Goal: Task Accomplishment & Management: Use online tool/utility

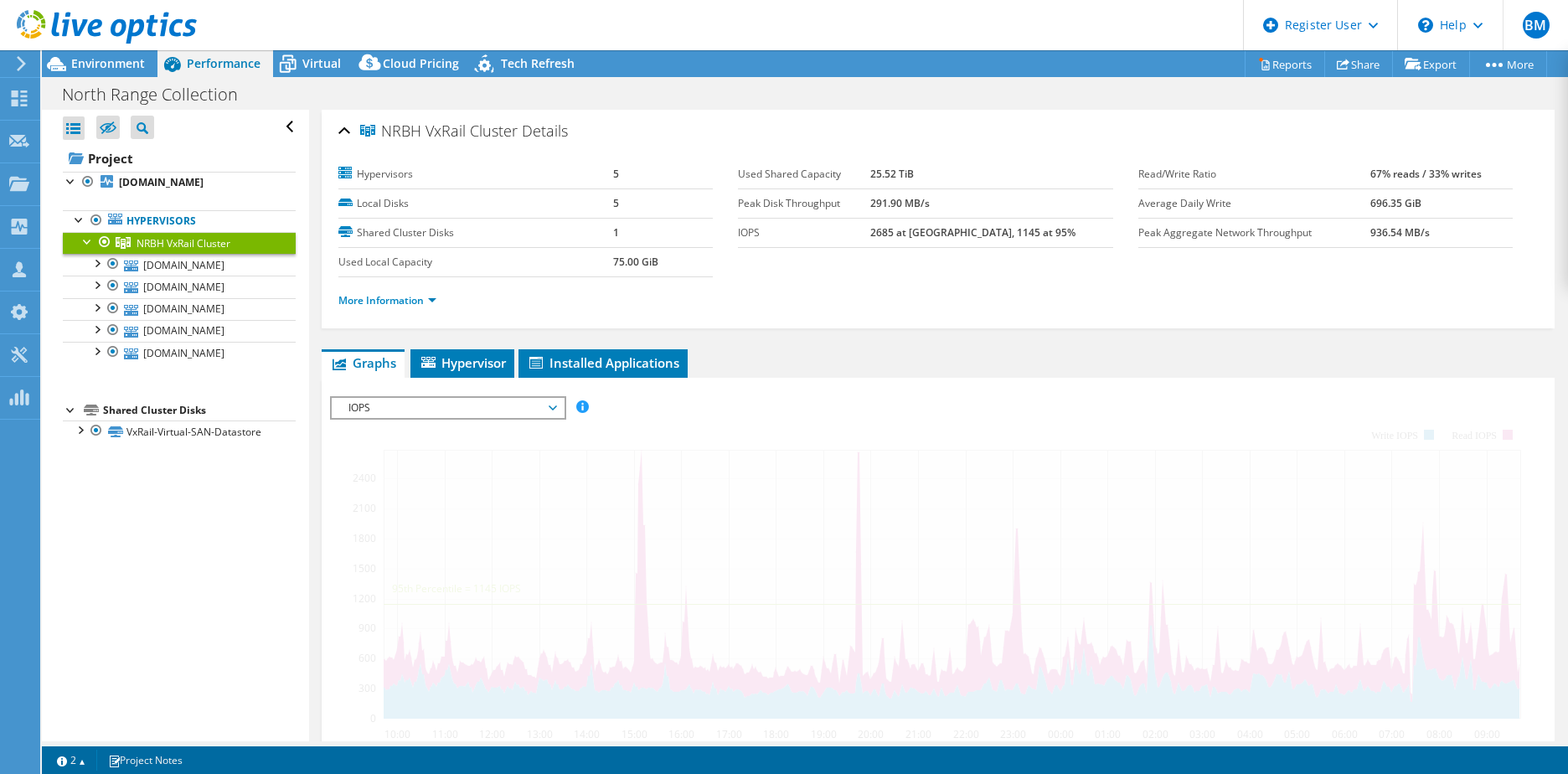
select select "USD"
click at [12, 60] on div at bounding box center [19, 64] width 19 height 15
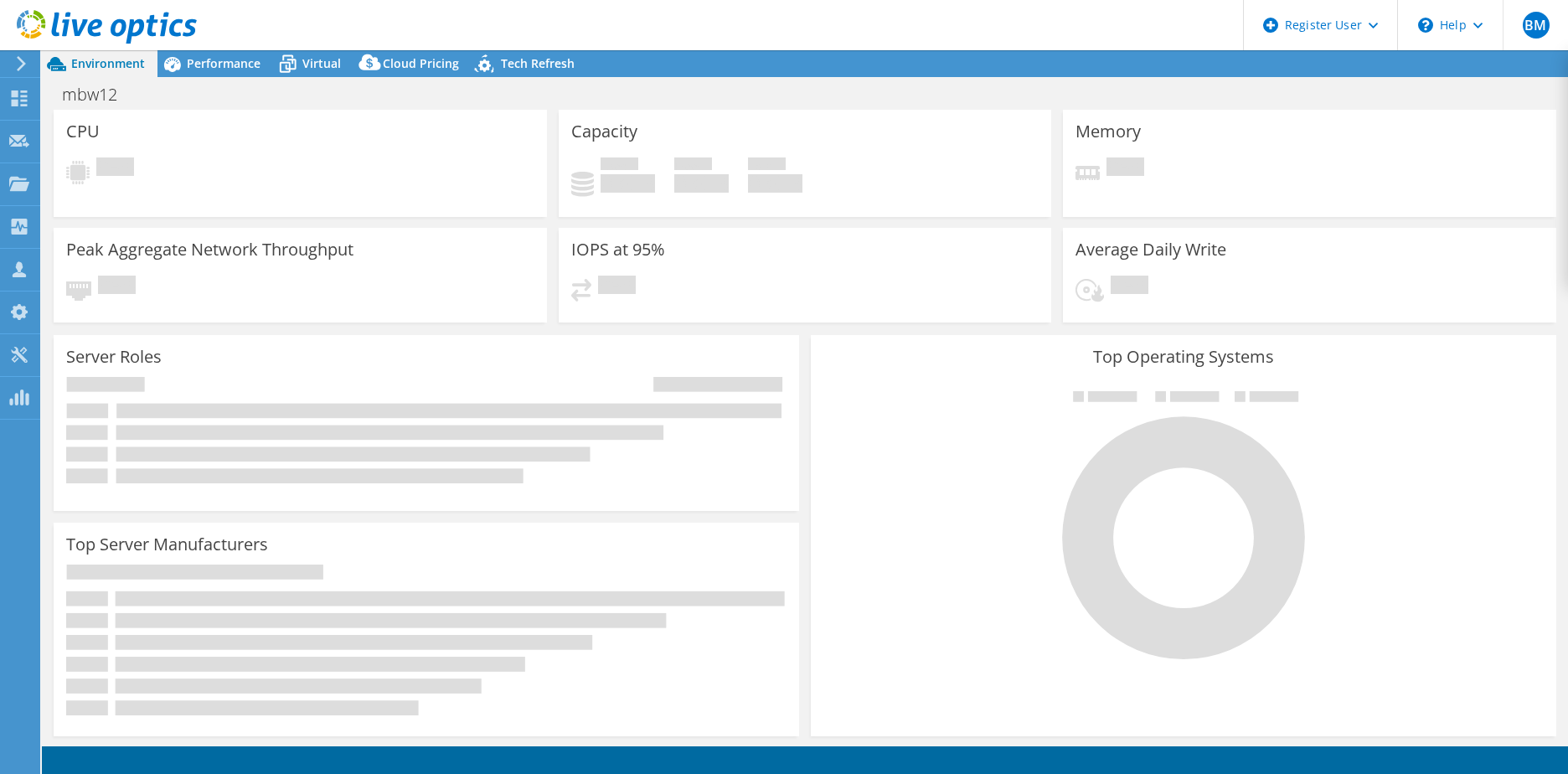
select select "USD"
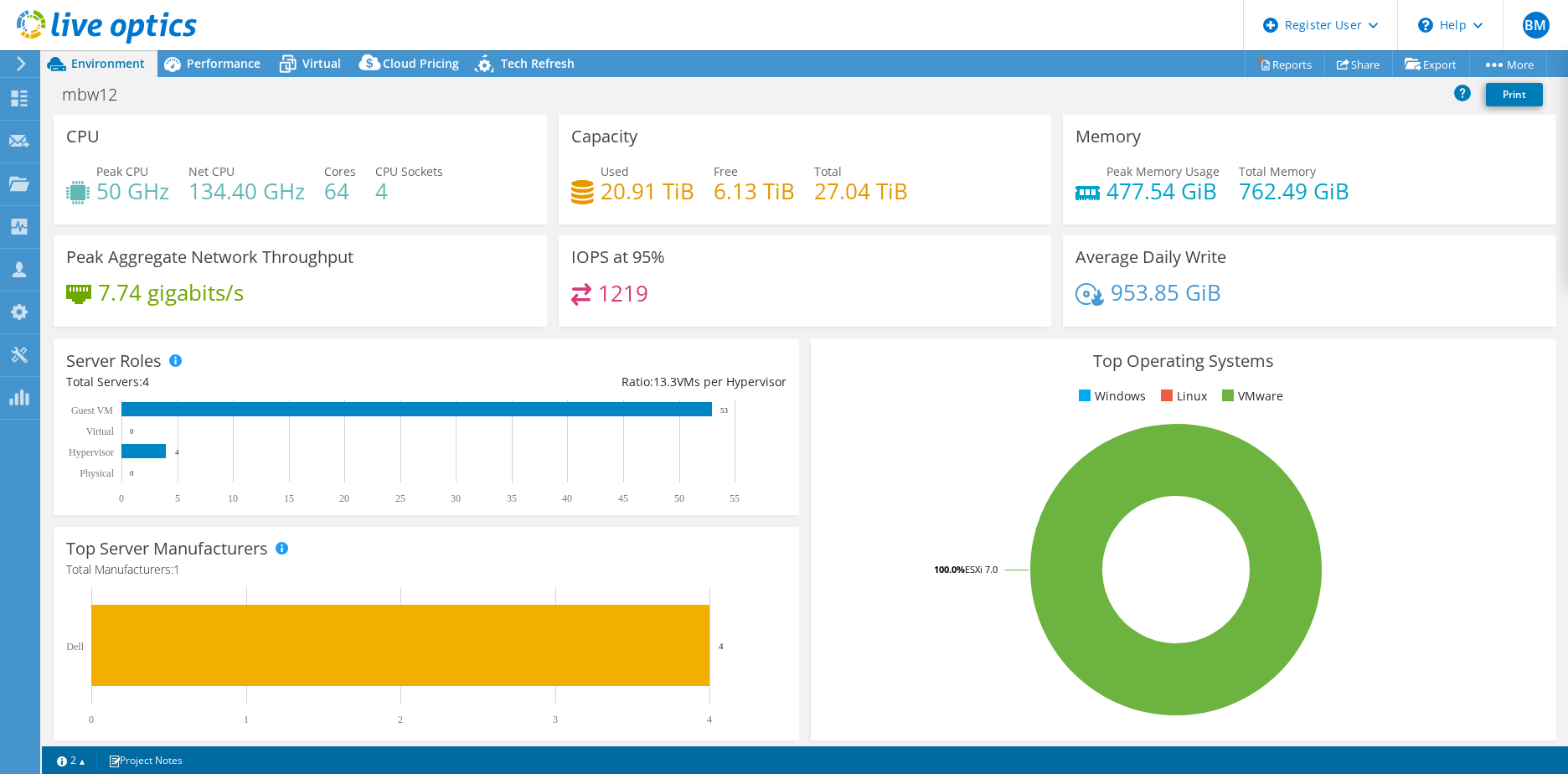
click at [929, 112] on div "mbw12 Print" at bounding box center [805, 96] width 1526 height 36
click at [820, 82] on div "mbw12 Print" at bounding box center [805, 94] width 1526 height 31
click at [238, 71] on div "Performance" at bounding box center [215, 63] width 116 height 27
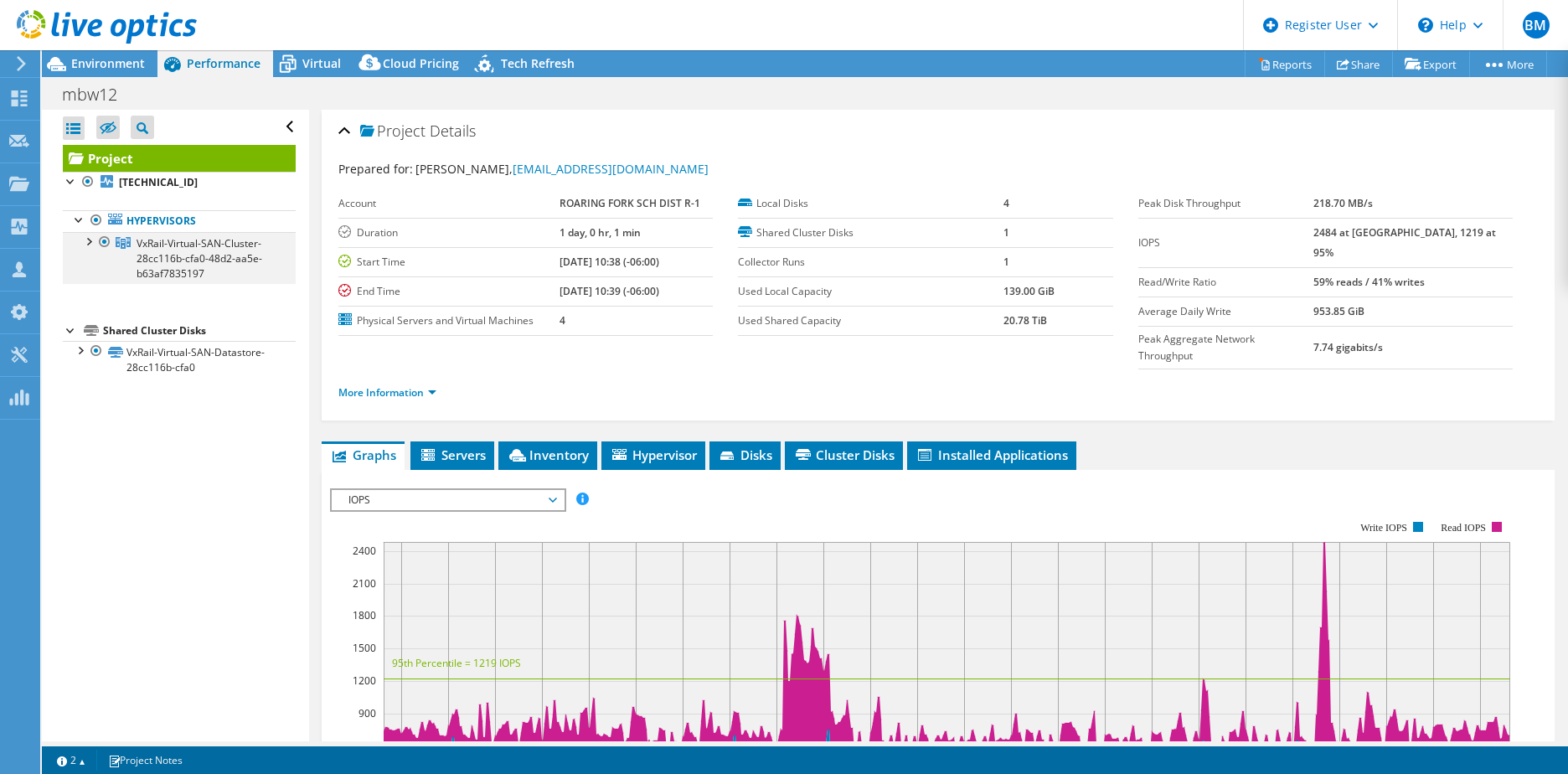
click at [84, 235] on div at bounding box center [88, 240] width 17 height 17
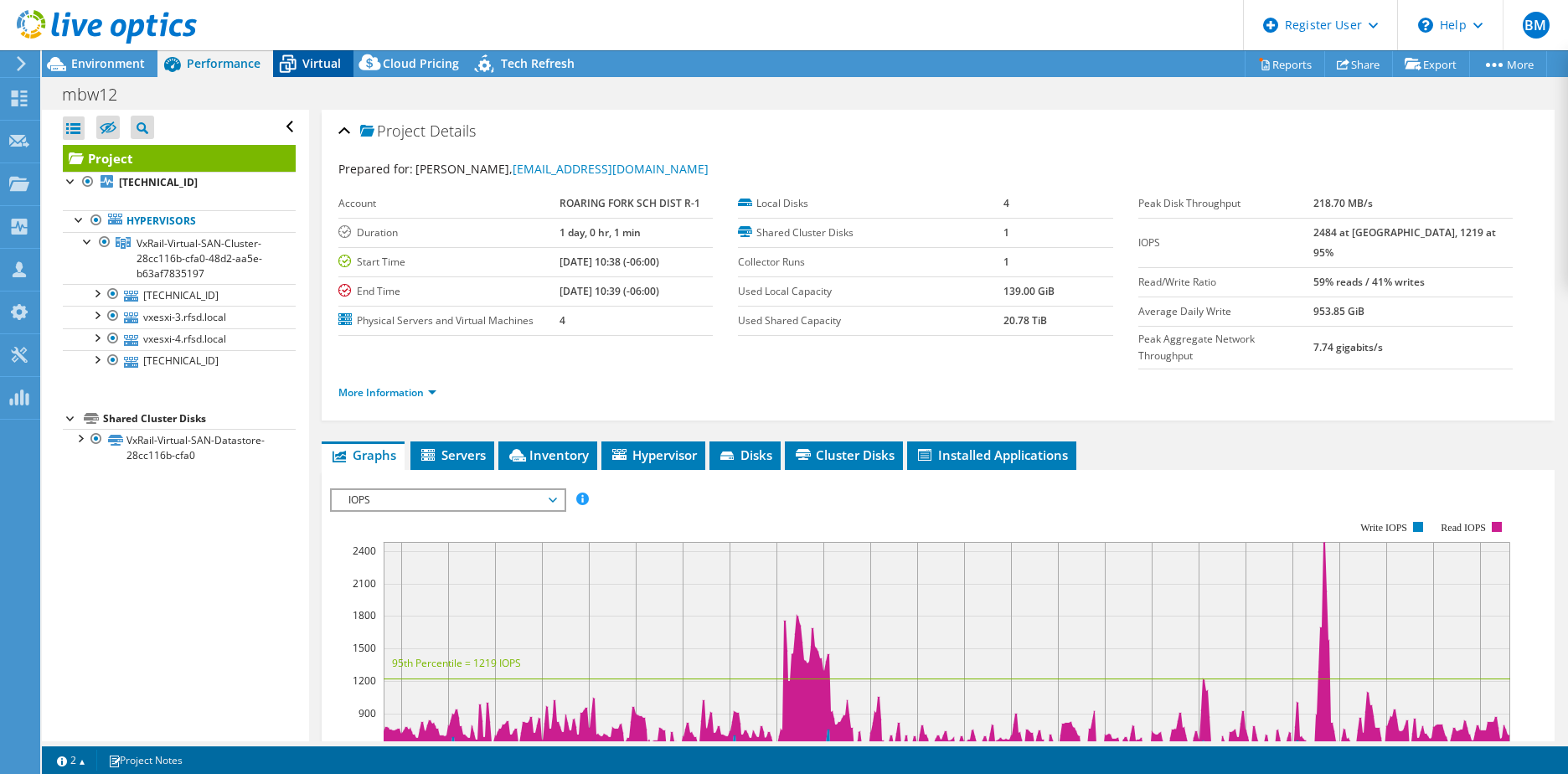
click at [308, 72] on div "Virtual" at bounding box center [313, 63] width 80 height 27
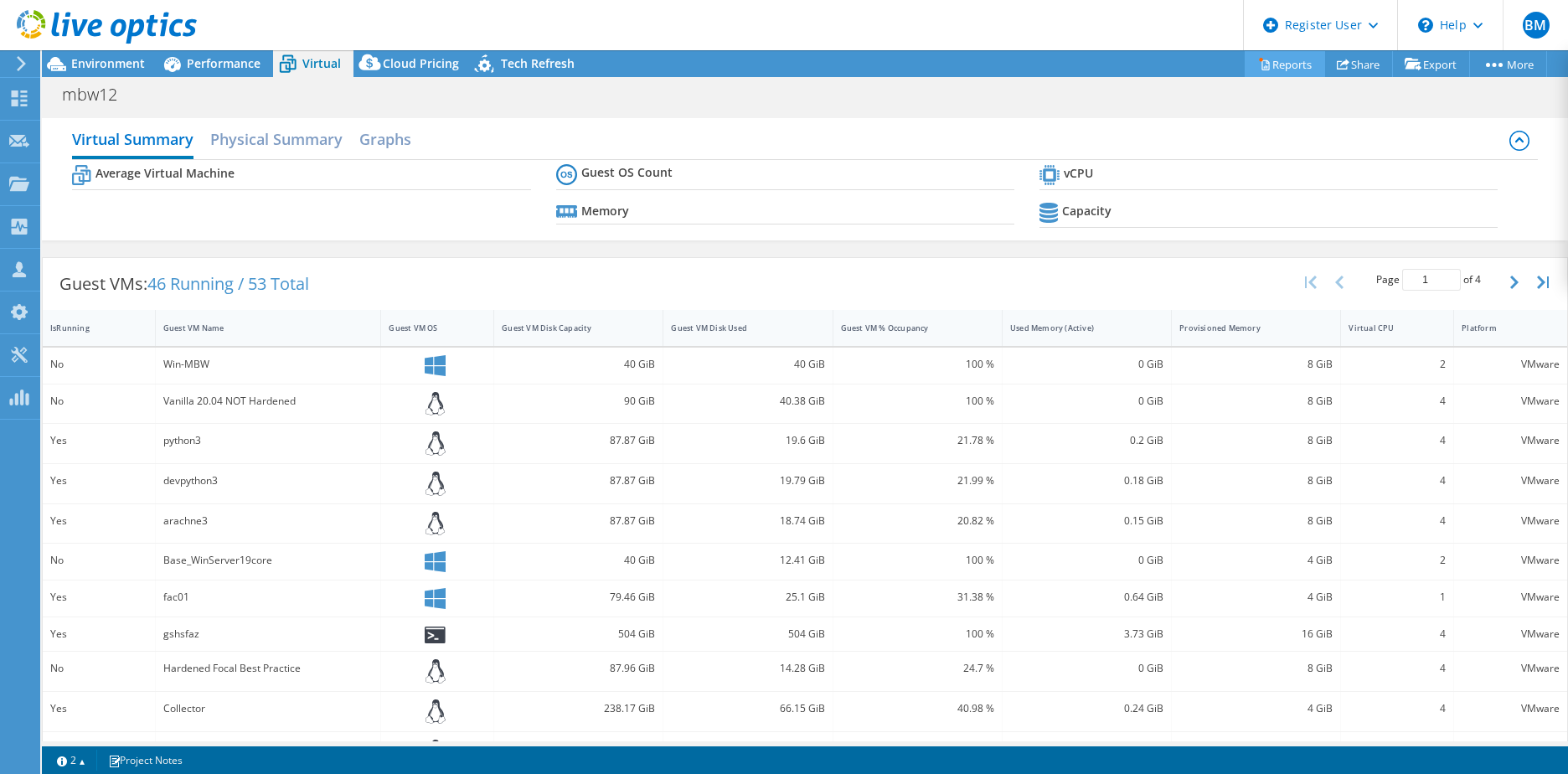
click at [1259, 76] on link "Reports" at bounding box center [1285, 64] width 80 height 26
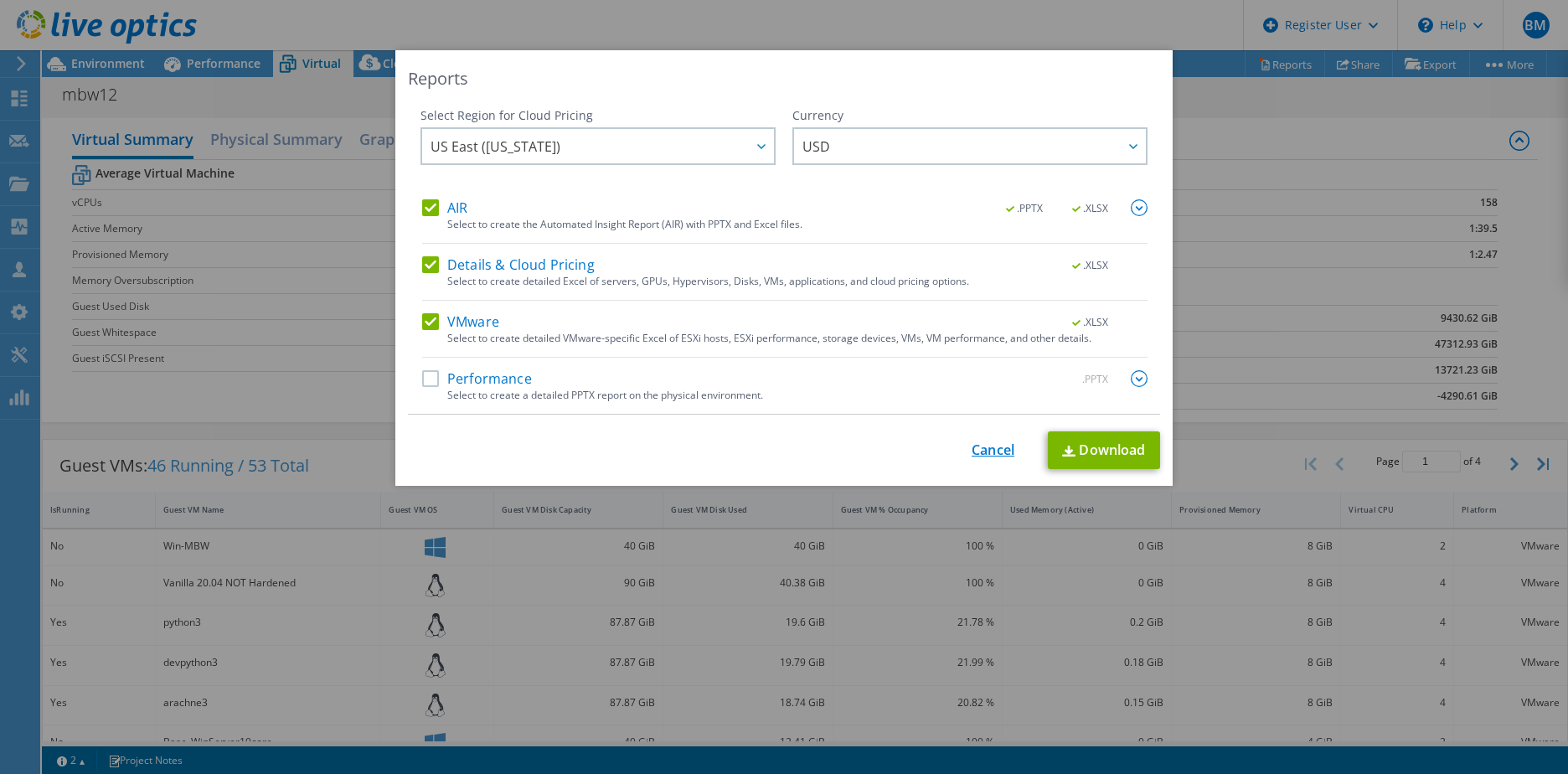
click at [971, 444] on link "Cancel" at bounding box center [993, 449] width 43 height 16
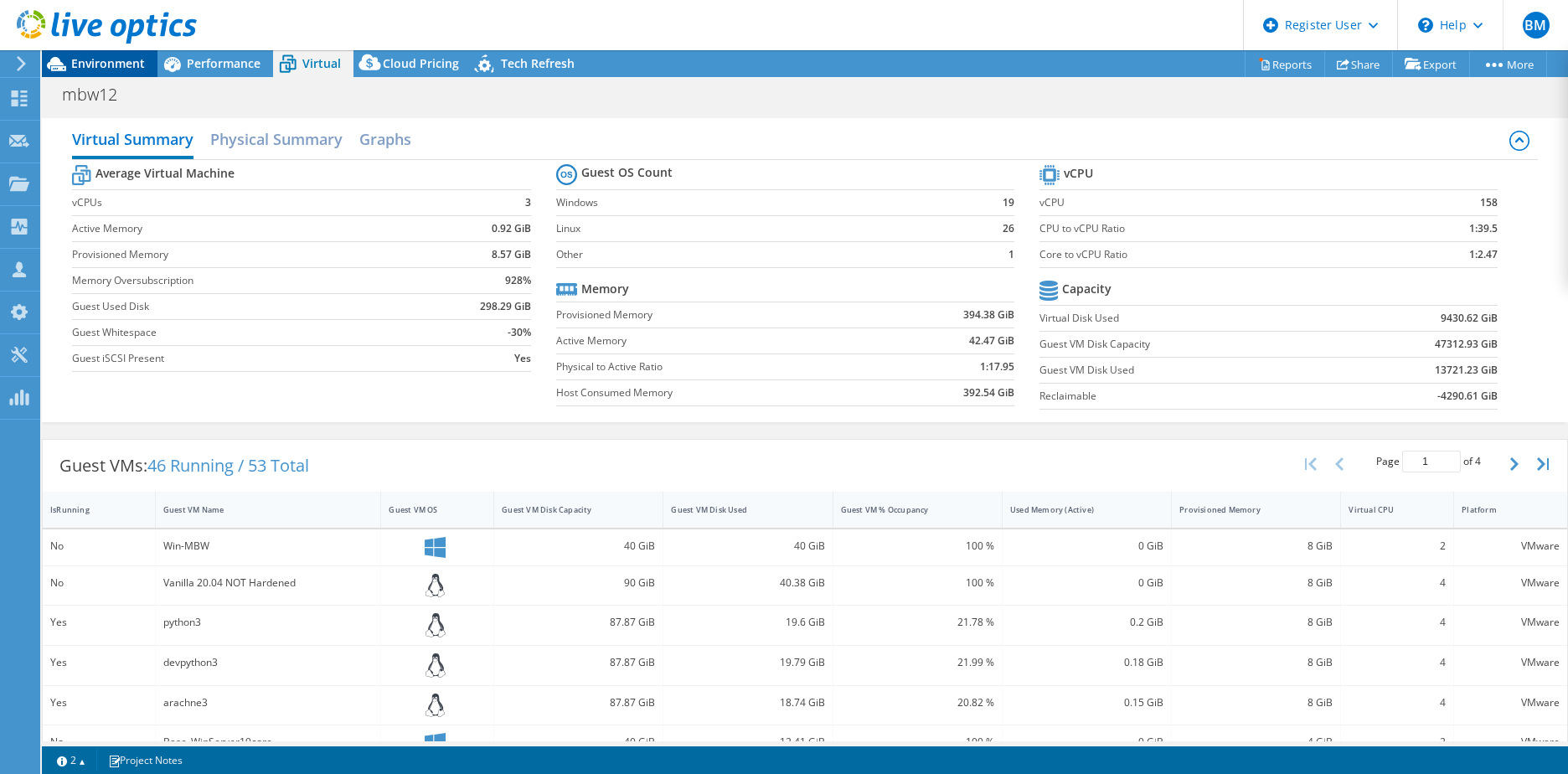
click at [126, 71] on div "Environment" at bounding box center [99, 63] width 116 height 27
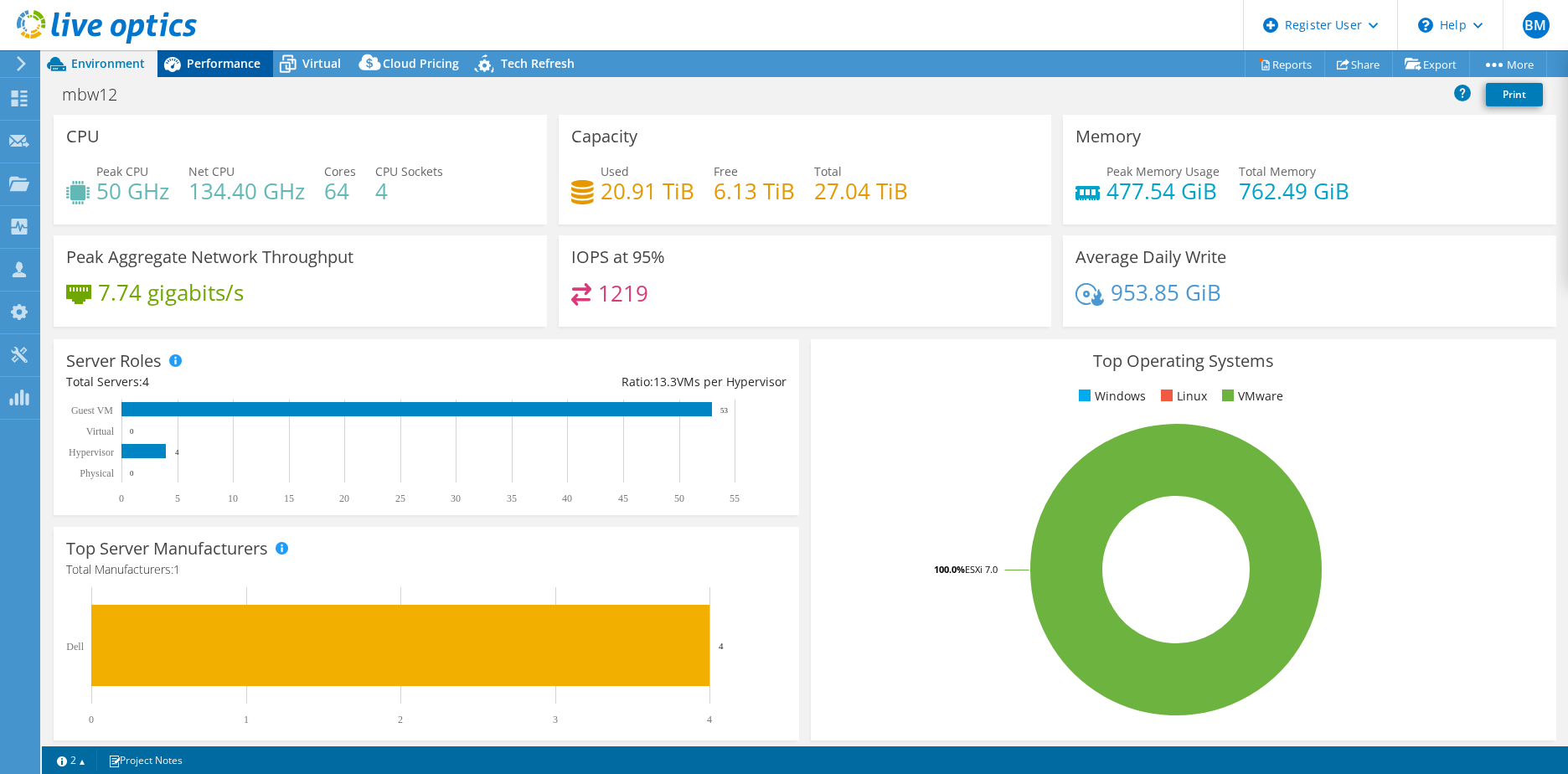
click at [219, 65] on span "Performance" at bounding box center [224, 63] width 74 height 16
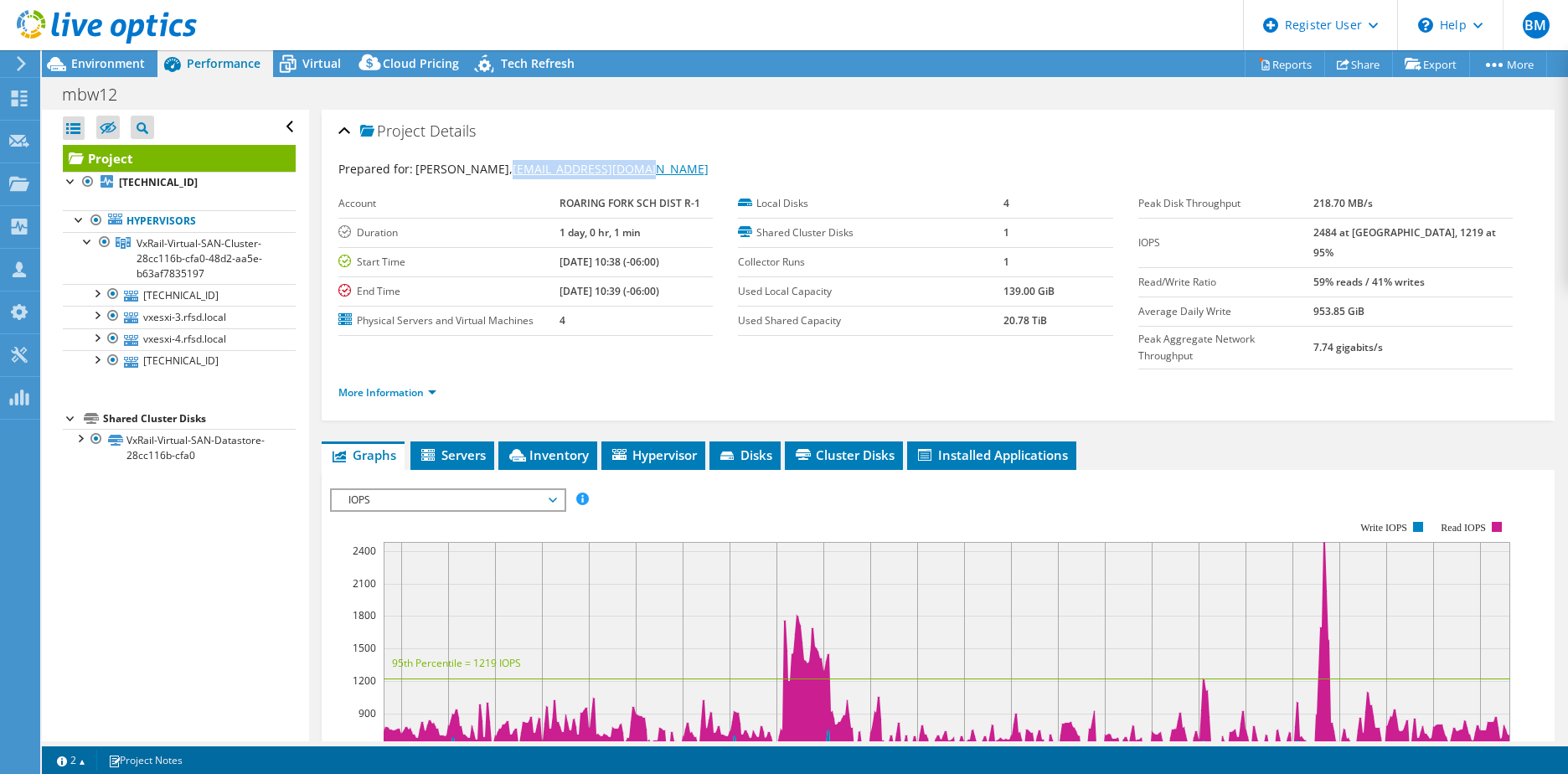
drag, startPoint x: 644, startPoint y: 167, endPoint x: 492, endPoint y: 172, distance: 152.1
click at [492, 172] on div "Prepared for: Nate Runyon, nrunyon@rfschools.com" at bounding box center [938, 169] width 1200 height 19
copy link "nrunyon@rfschools.com"
click at [15, 61] on icon at bounding box center [21, 64] width 13 height 15
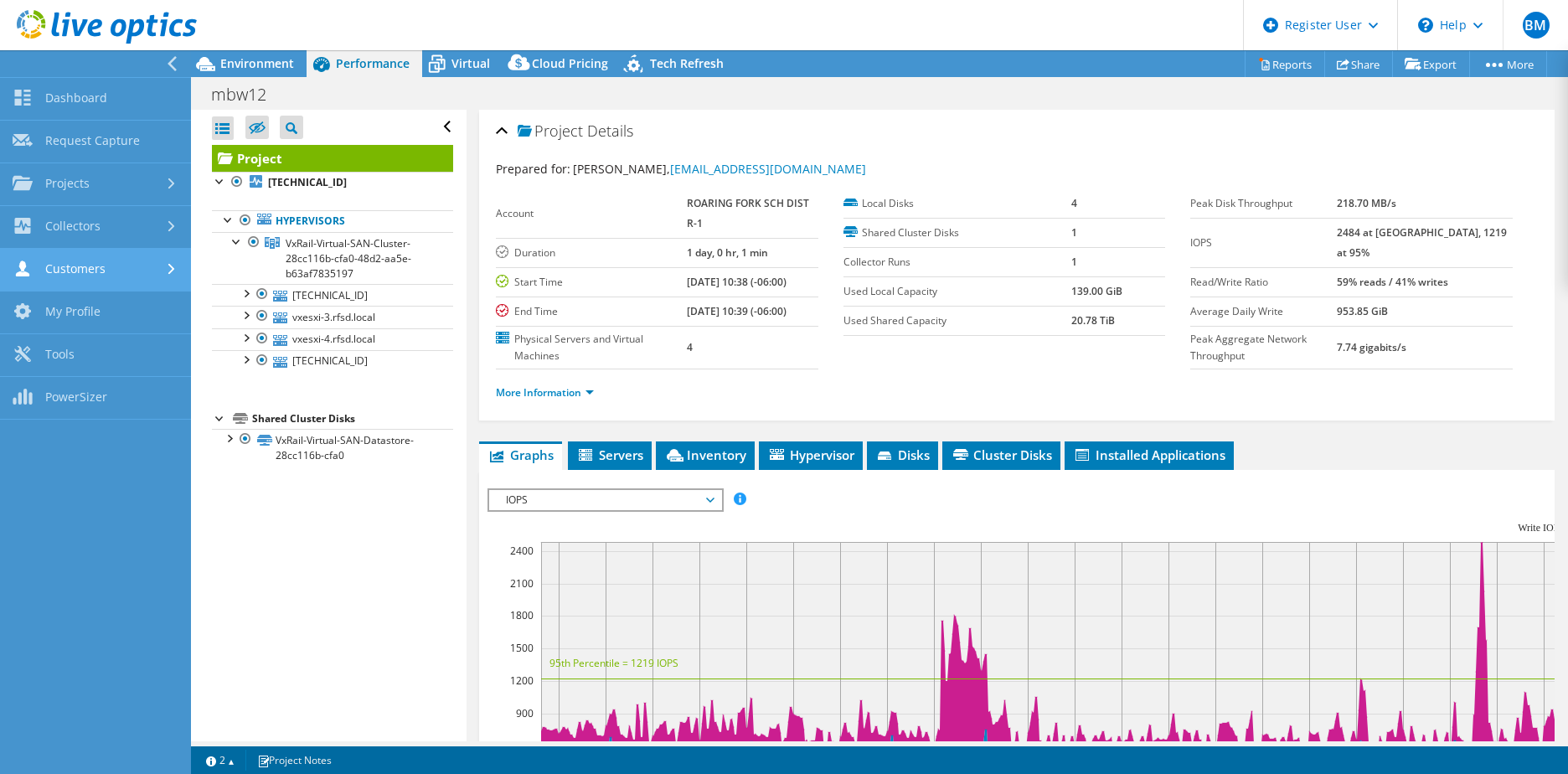
click at [92, 252] on link "Customers" at bounding box center [95, 270] width 191 height 43
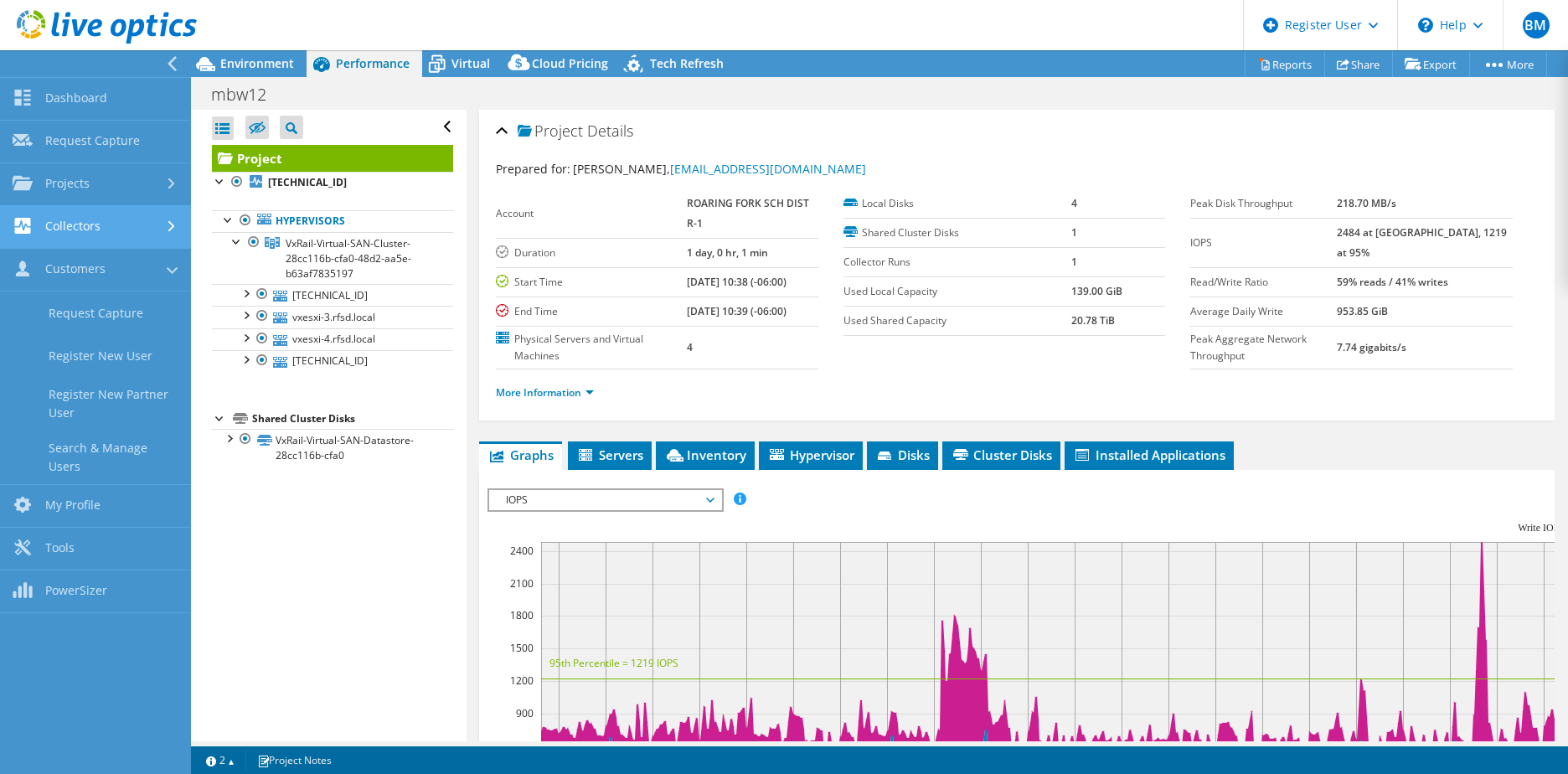
click at [115, 235] on link "Collectors" at bounding box center [95, 227] width 191 height 43
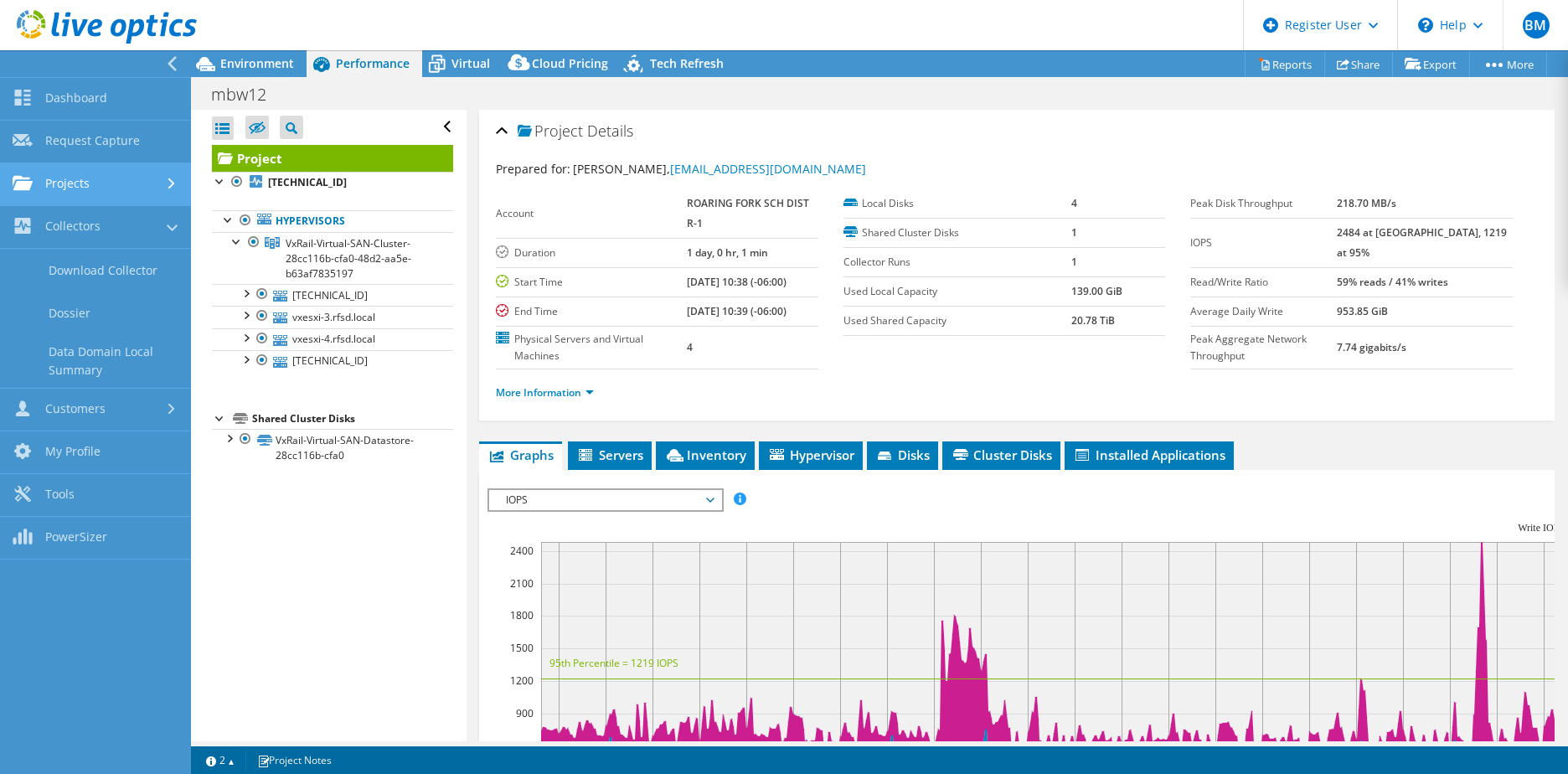
click at [114, 178] on link "Projects" at bounding box center [95, 185] width 191 height 43
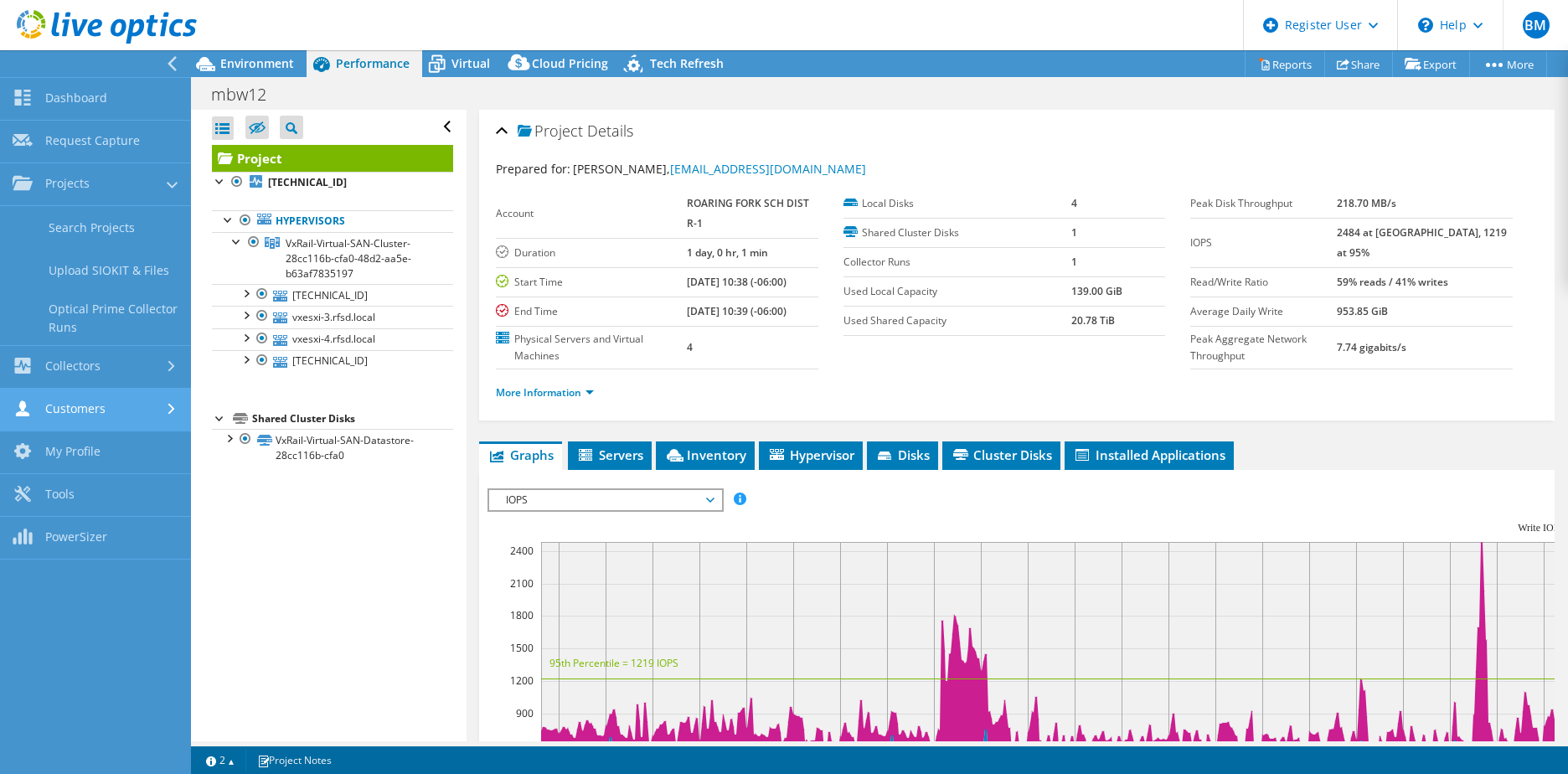
click at [77, 416] on link "Customers" at bounding box center [95, 410] width 191 height 43
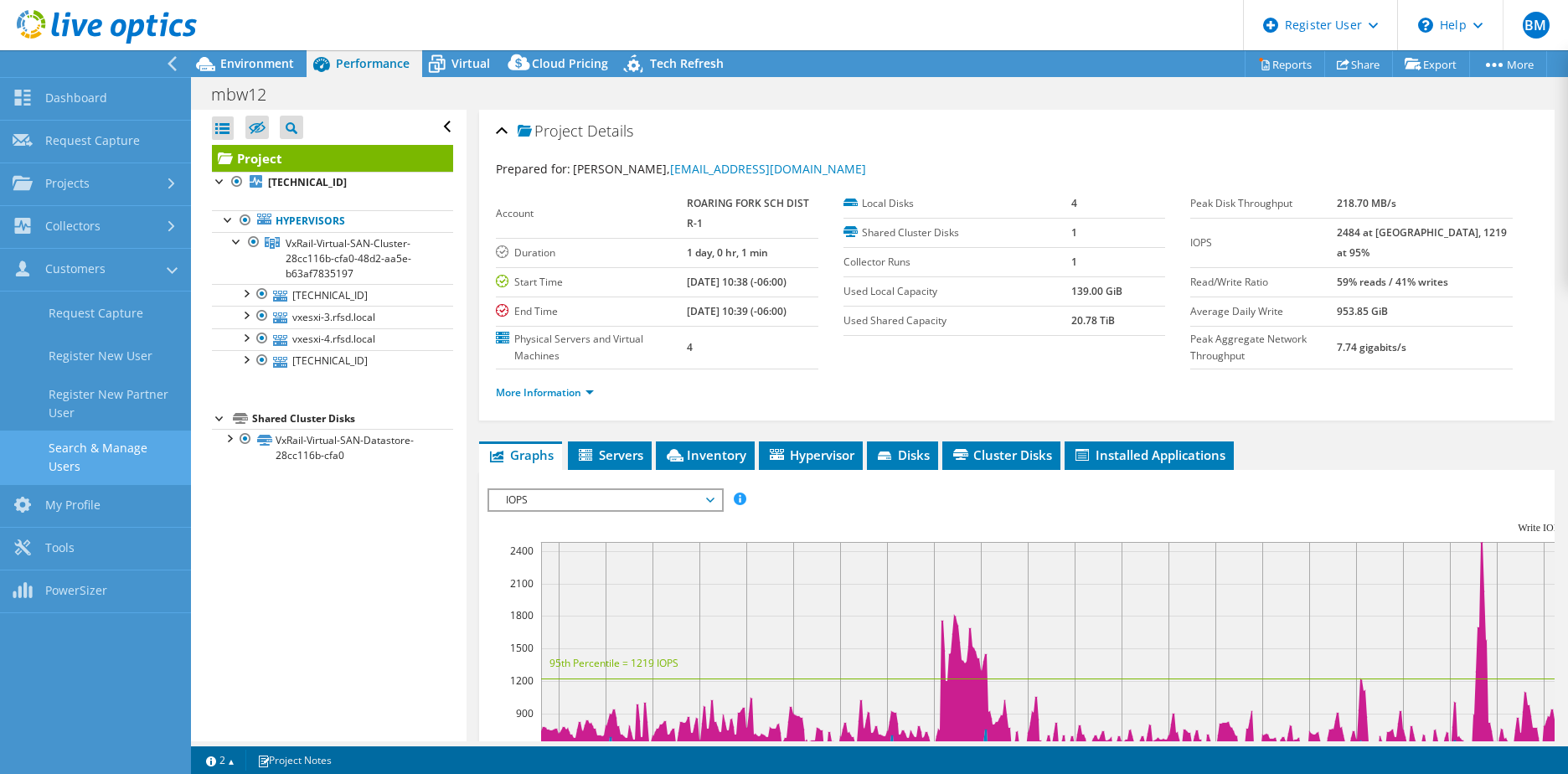
click at [80, 453] on link "Search & Manage Users" at bounding box center [95, 457] width 191 height 54
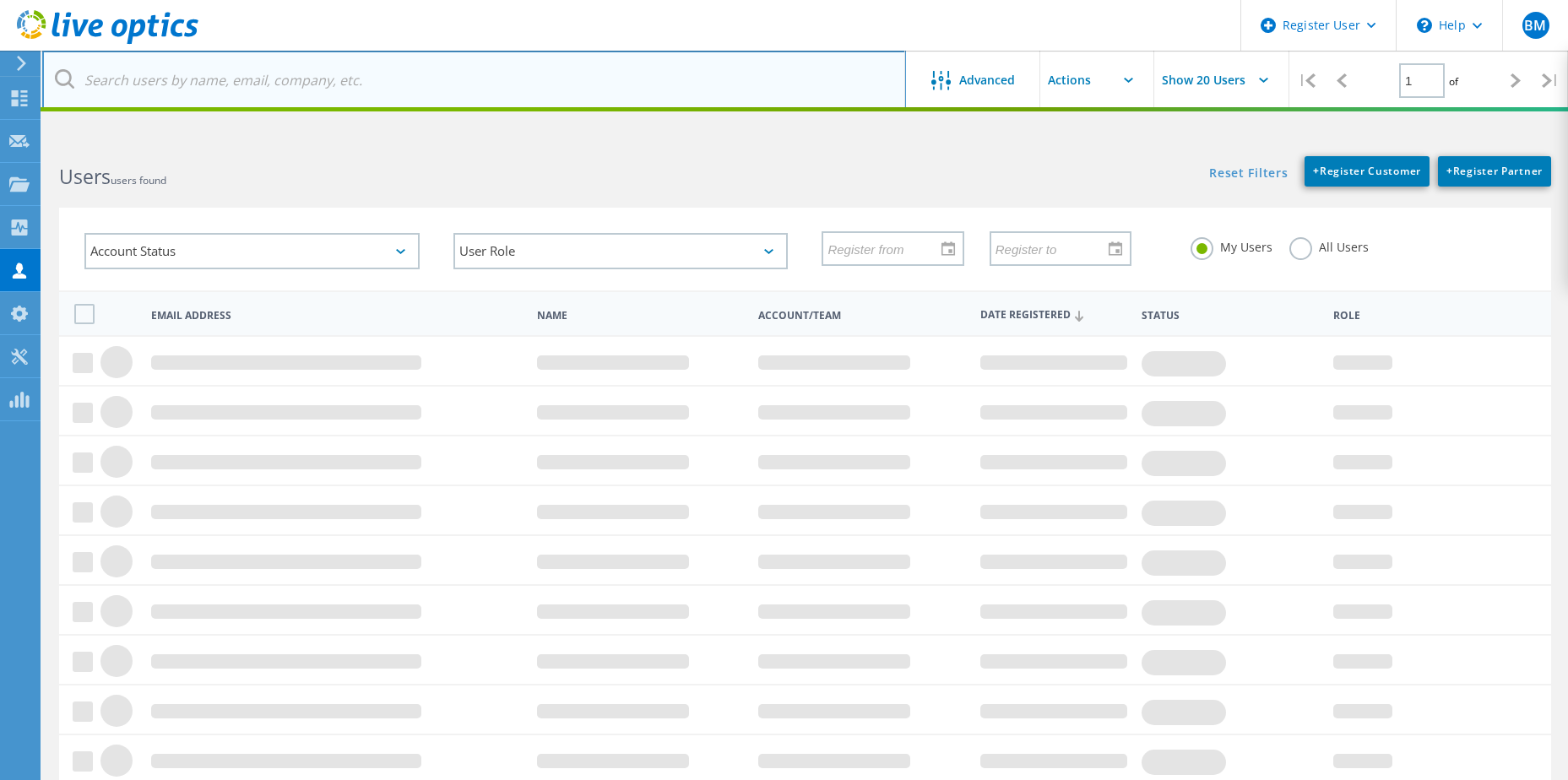
click at [295, 86] on input "text" at bounding box center [474, 79] width 863 height 59
paste input "[EMAIL_ADDRESS][DOMAIN_NAME]"
type input "[EMAIL_ADDRESS][DOMAIN_NAME]"
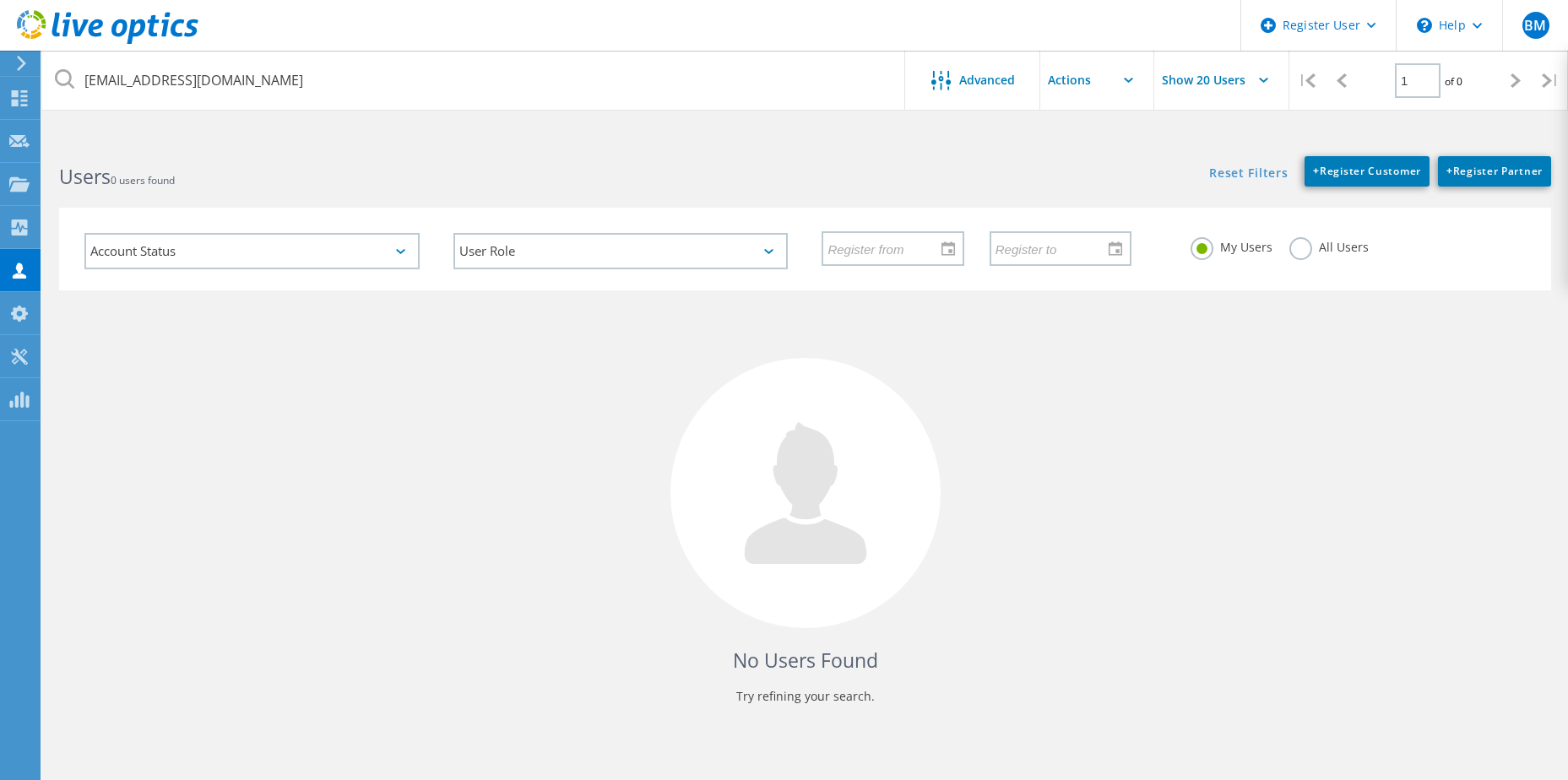
click at [1310, 256] on div "All Users" at bounding box center [1328, 249] width 79 height 24
click at [1304, 252] on label "All Users" at bounding box center [1328, 244] width 79 height 16
click at [0, 0] on input "All Users" at bounding box center [0, 0] width 0 height 0
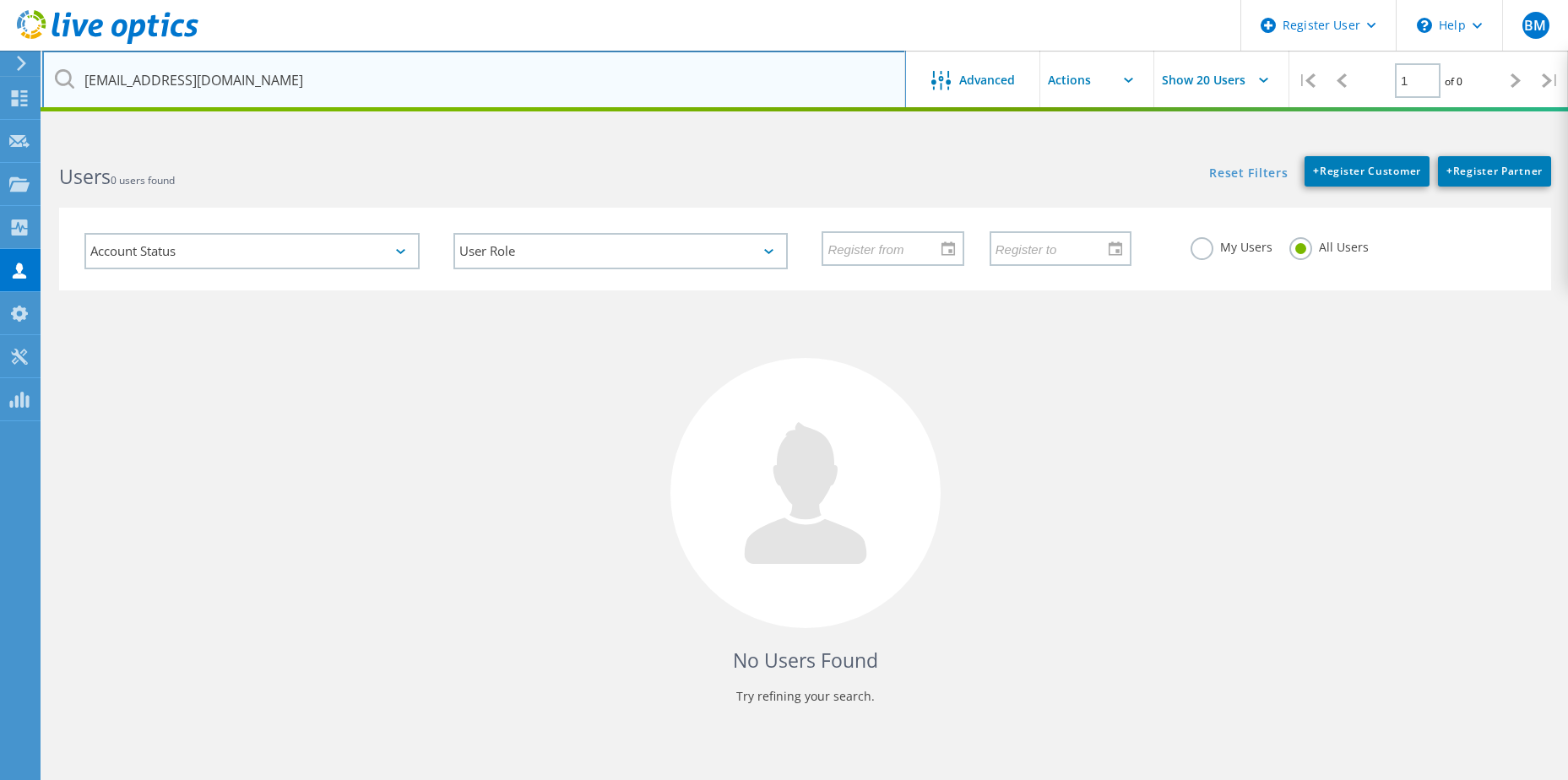
click at [488, 81] on input "[EMAIL_ADDRESS][DOMAIN_NAME]" at bounding box center [474, 79] width 863 height 59
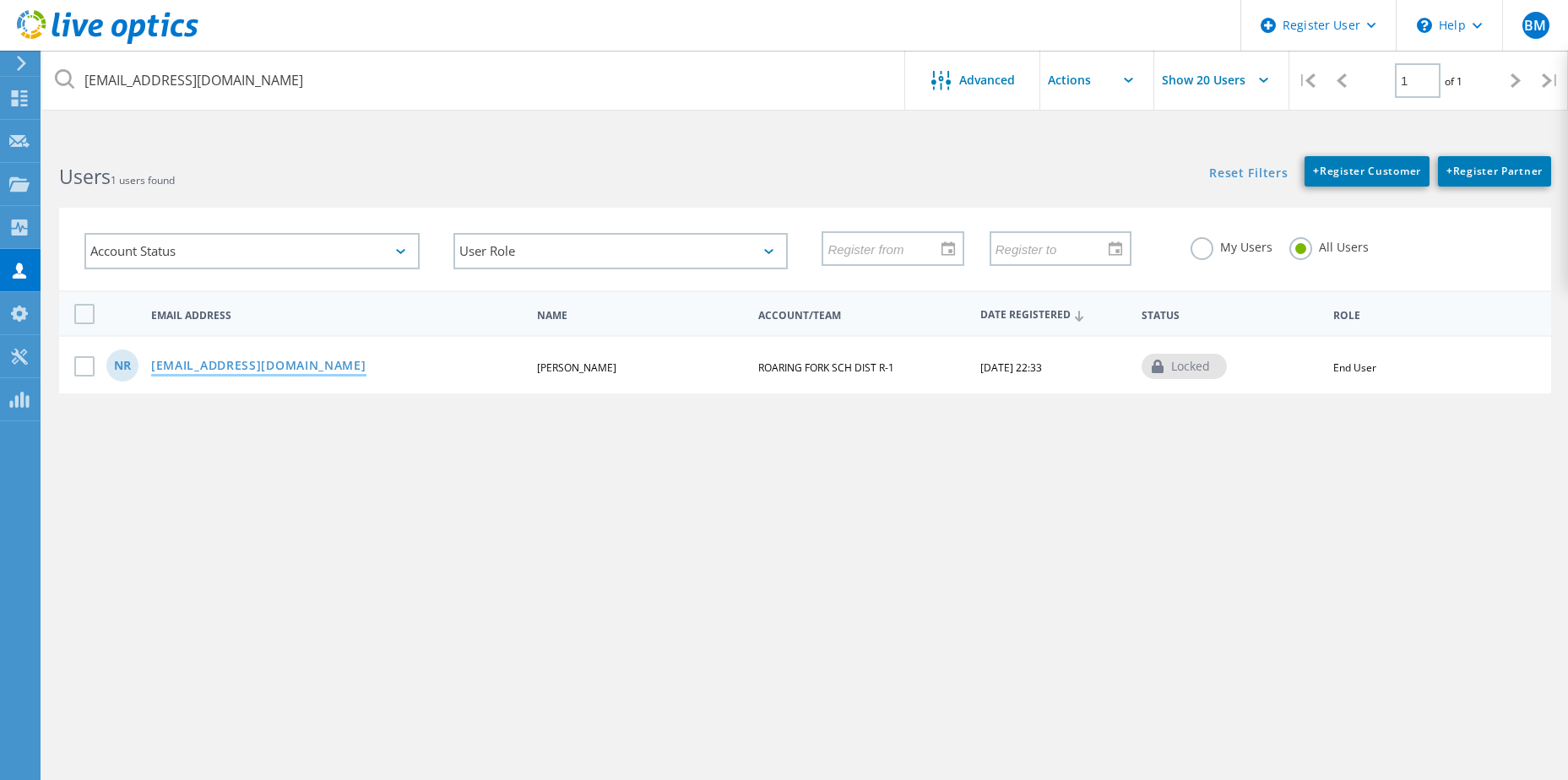
click at [270, 360] on link "[EMAIL_ADDRESS][DOMAIN_NAME]" at bounding box center [258, 366] width 215 height 14
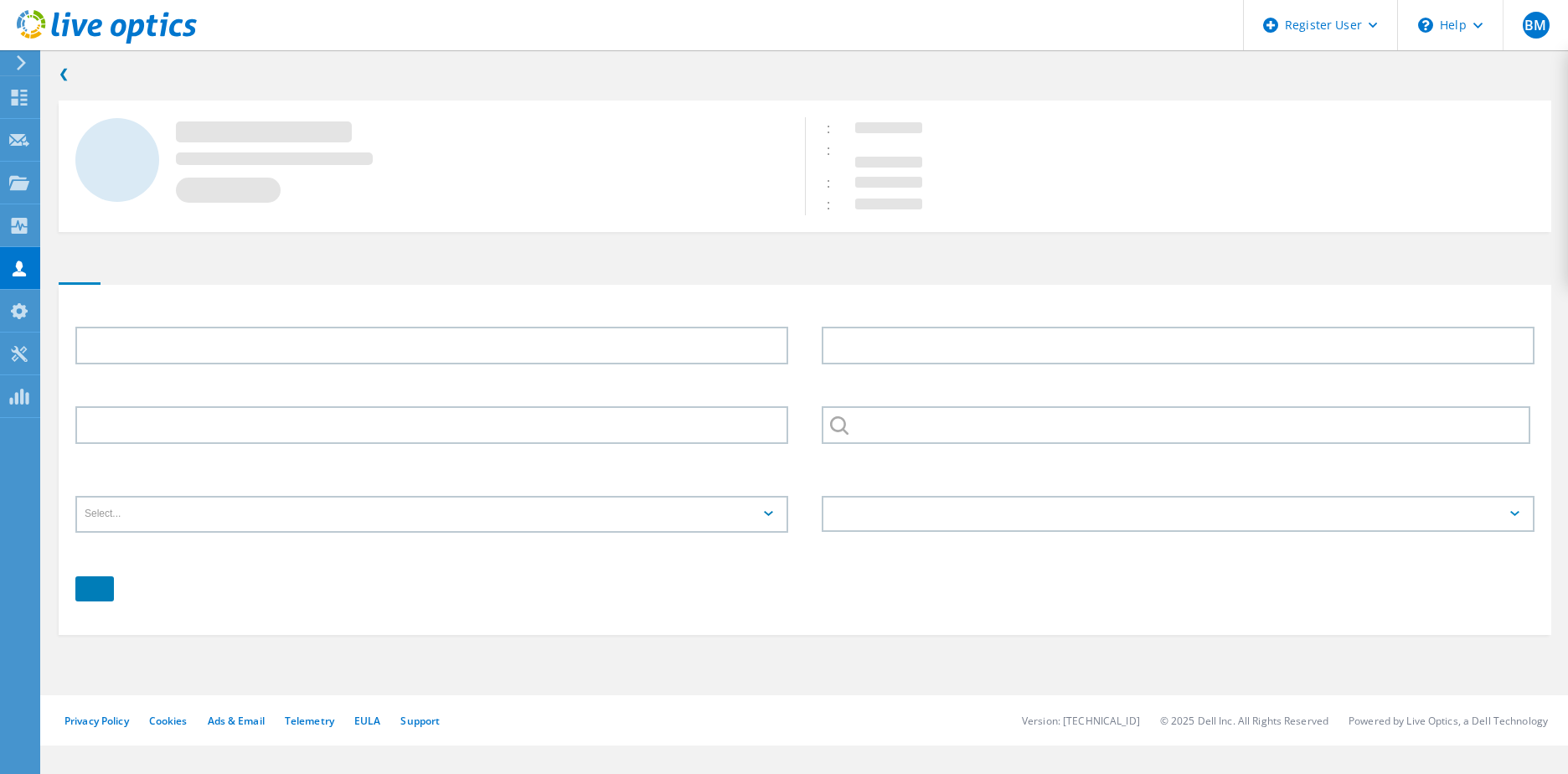
type input "Nate"
type input "Runyon"
type input "ROARING FORK SCH DIST R-1"
type input "English"
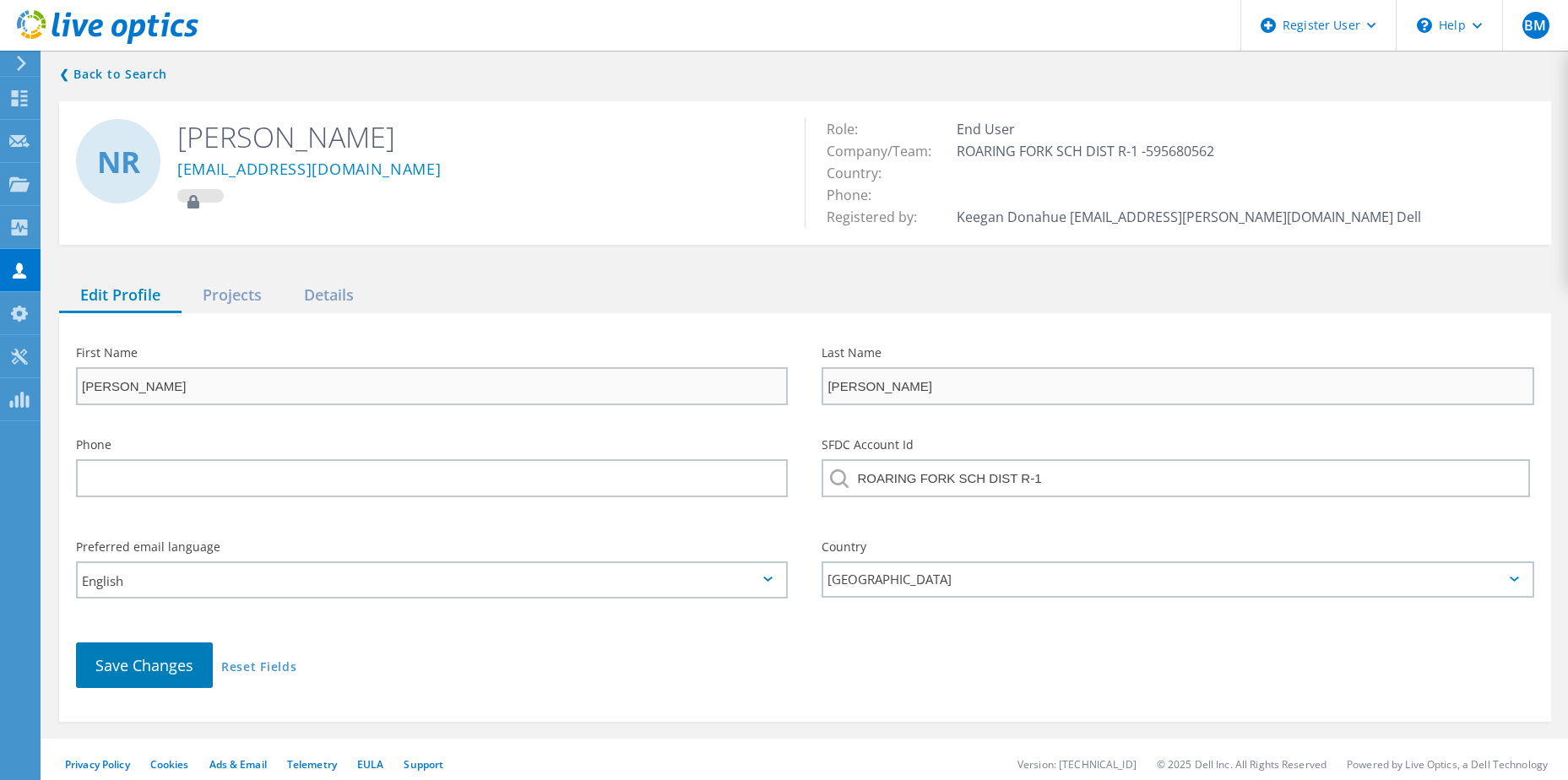
click at [705, 47] on header "Register User \n Help Explore Helpful Articles Contact Support BM Dell User Bry…" at bounding box center [784, 25] width 1568 height 50
click at [199, 292] on div "Projects" at bounding box center [232, 295] width 102 height 34
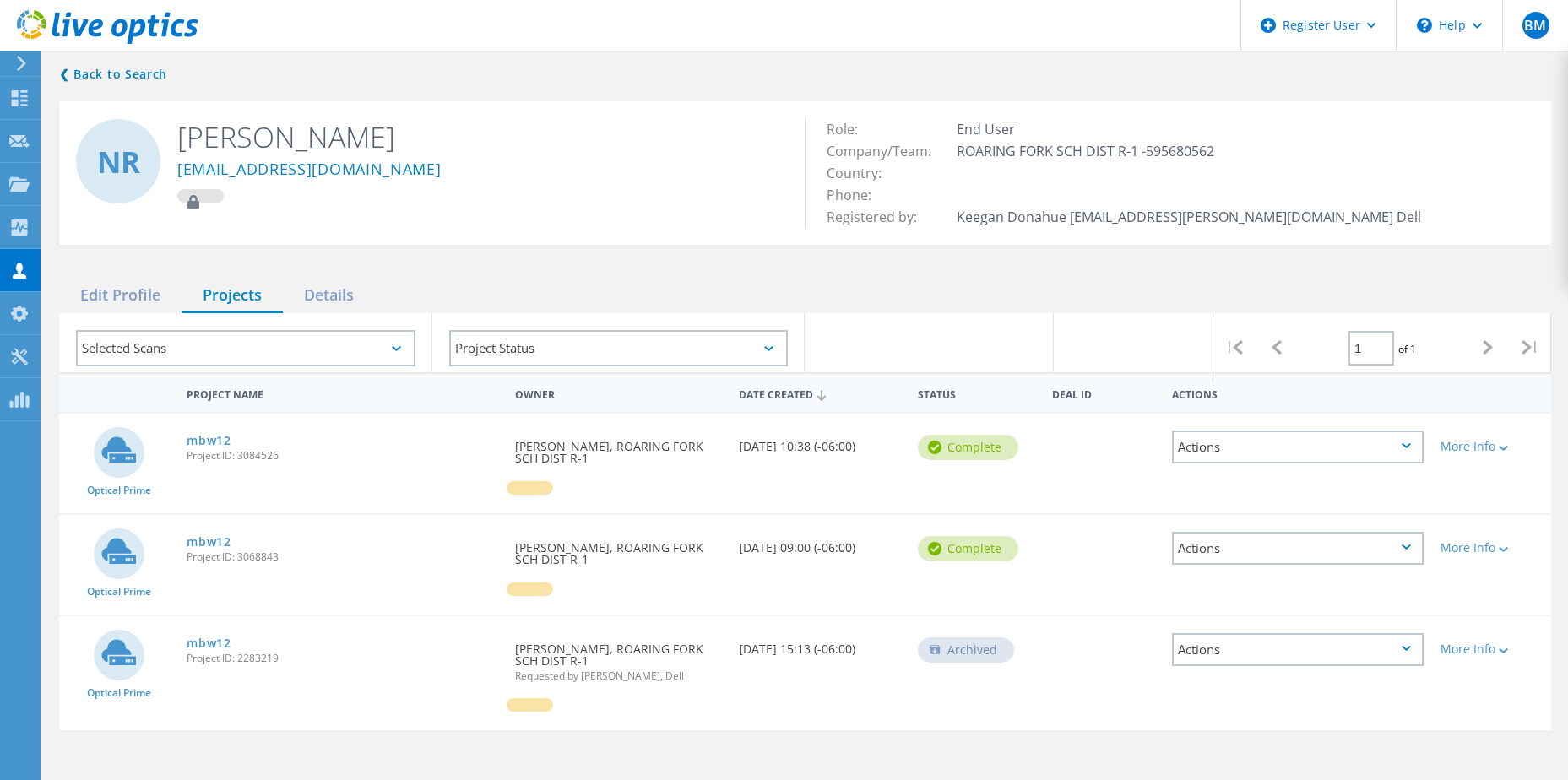
click at [558, 216] on div "NR Nate Runyon nrunyon@rfschools.com" at bounding box center [432, 161] width 746 height 120
click at [208, 542] on link "mbw12" at bounding box center [209, 541] width 45 height 12
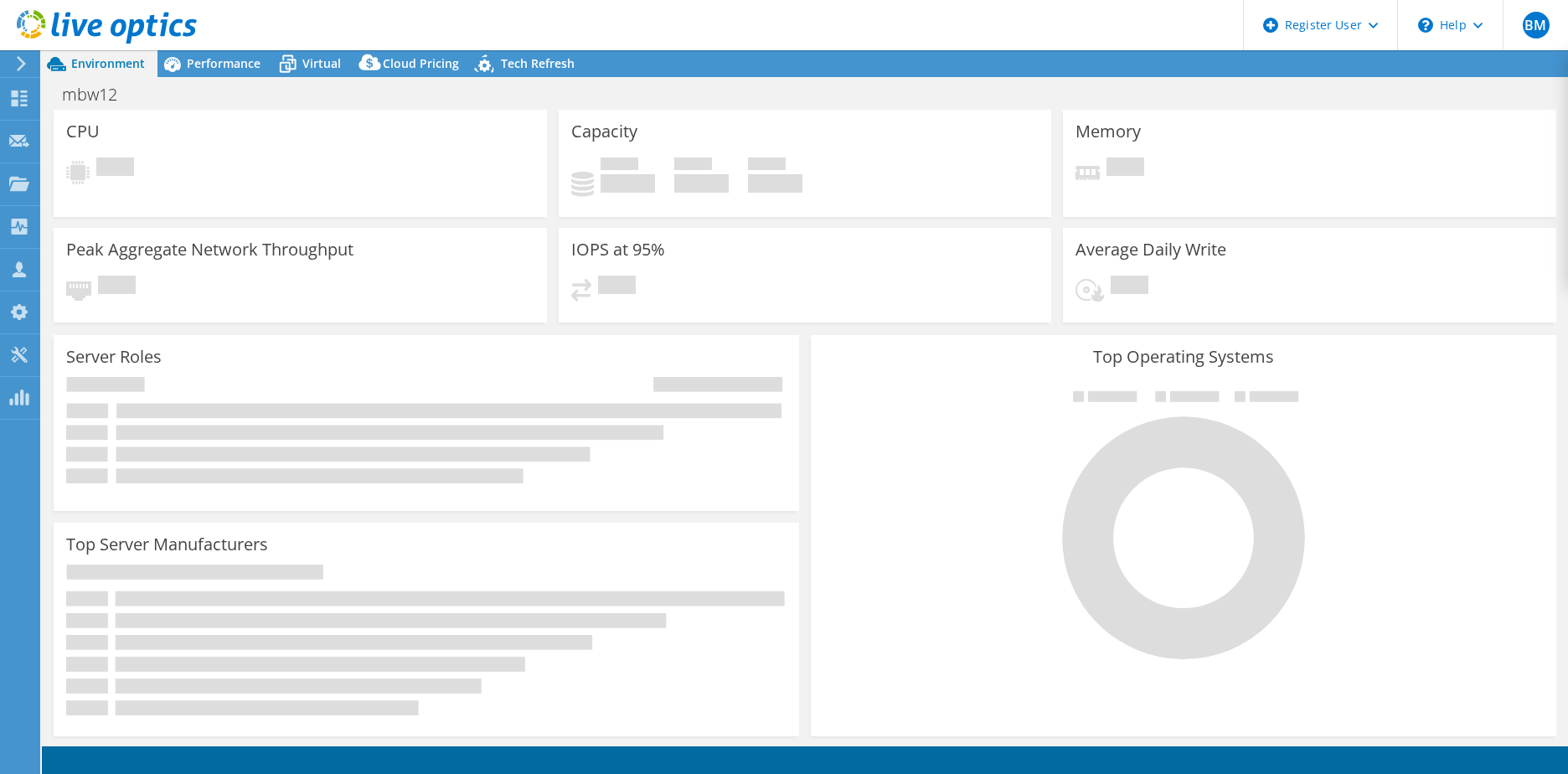
click at [731, 92] on div "mbw12 Print" at bounding box center [805, 94] width 1526 height 31
select select "USD"
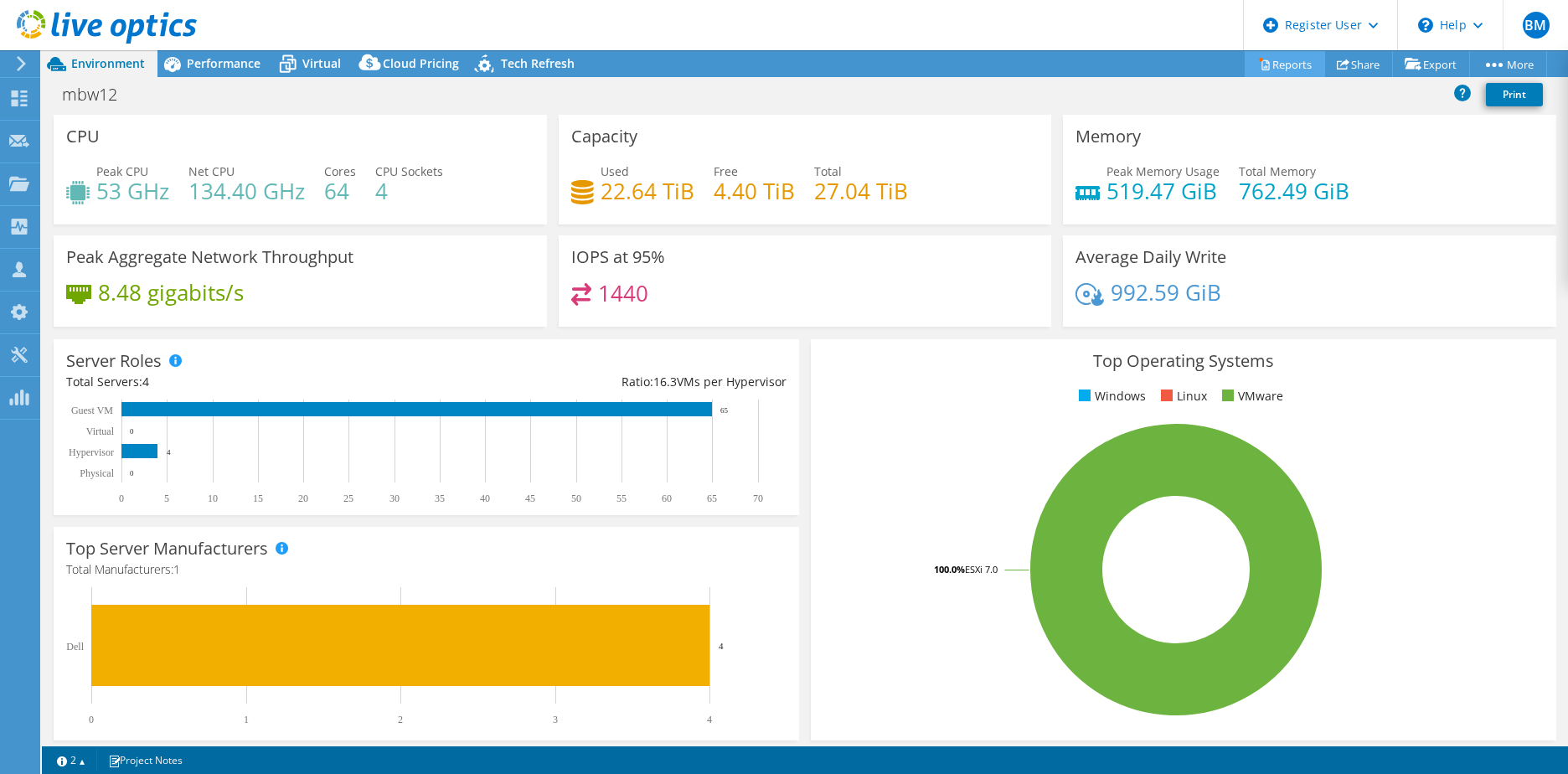
click at [1285, 55] on link "Reports" at bounding box center [1285, 64] width 80 height 26
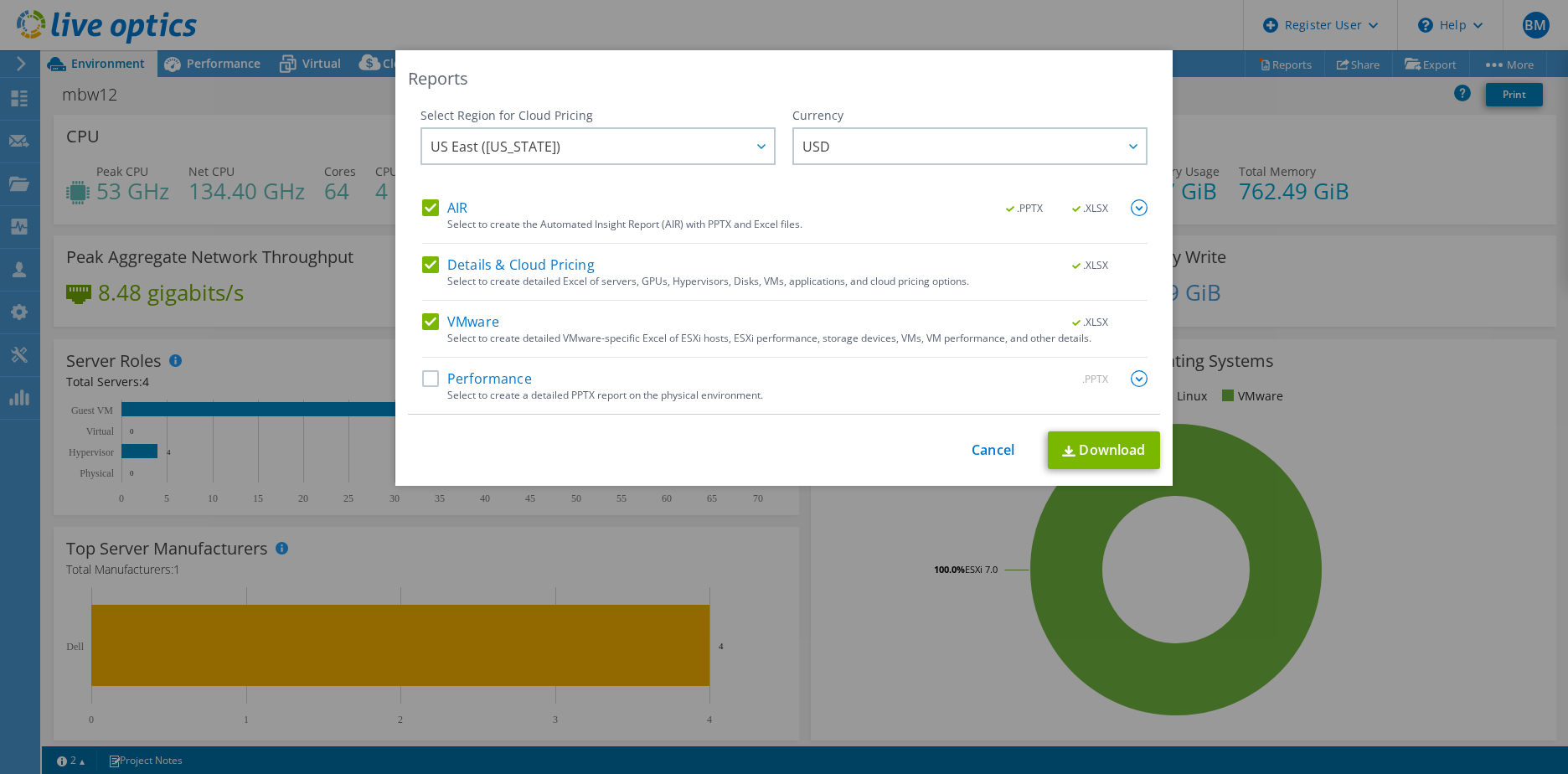
click at [430, 271] on label "Details & Cloud Pricing" at bounding box center [508, 264] width 173 height 17
click at [0, 0] on input "Details & Cloud Pricing" at bounding box center [0, 0] width 0 height 0
click at [427, 206] on label "AIR" at bounding box center [444, 208] width 45 height 17
click at [0, 0] on input "AIR" at bounding box center [0, 0] width 0 height 0
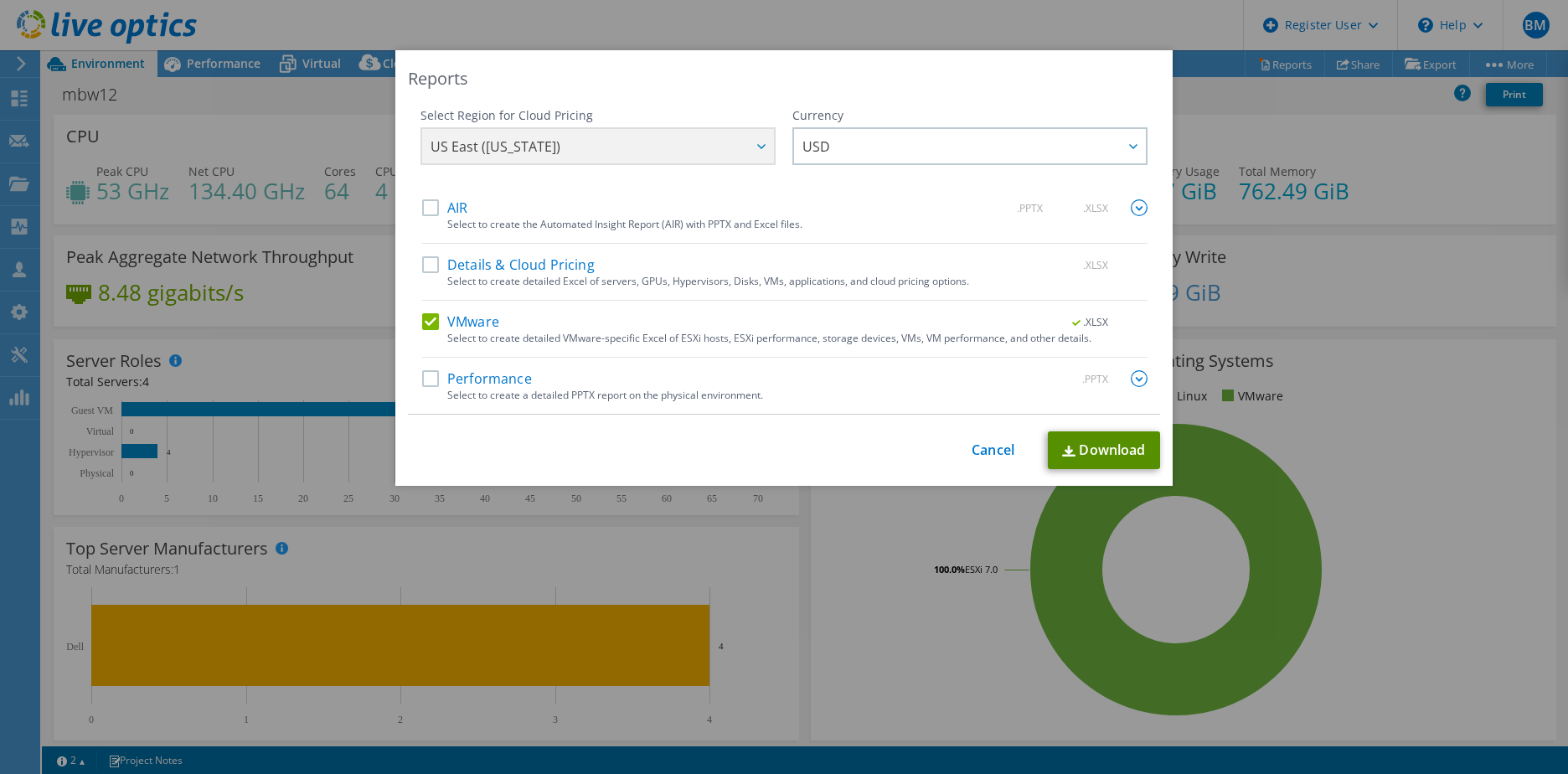
click at [1095, 458] on link "Download" at bounding box center [1104, 449] width 112 height 38
click at [1002, 452] on link "Cancel" at bounding box center [993, 449] width 43 height 16
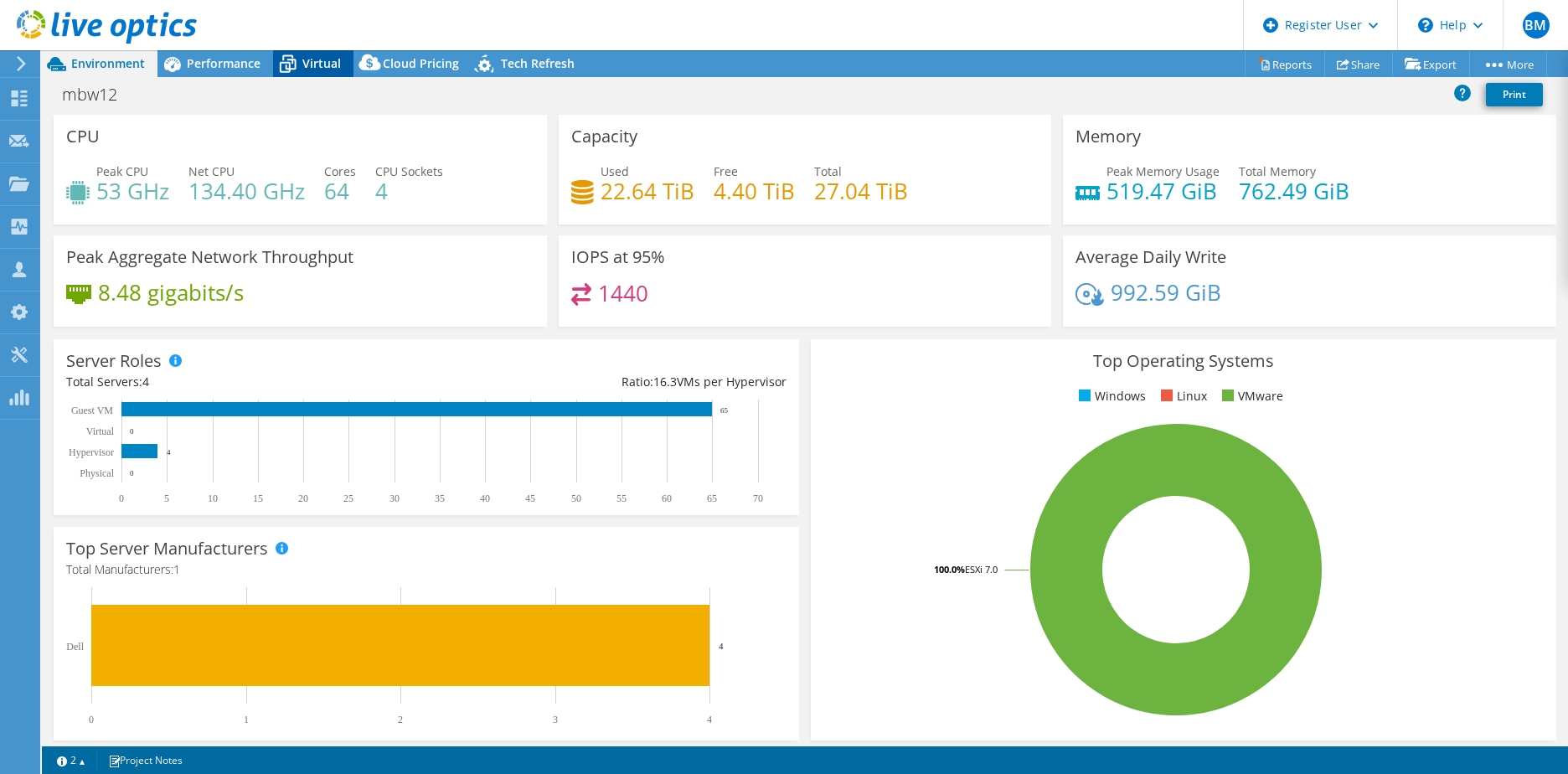
click at [291, 57] on icon at bounding box center [288, 58] width 11 height 6
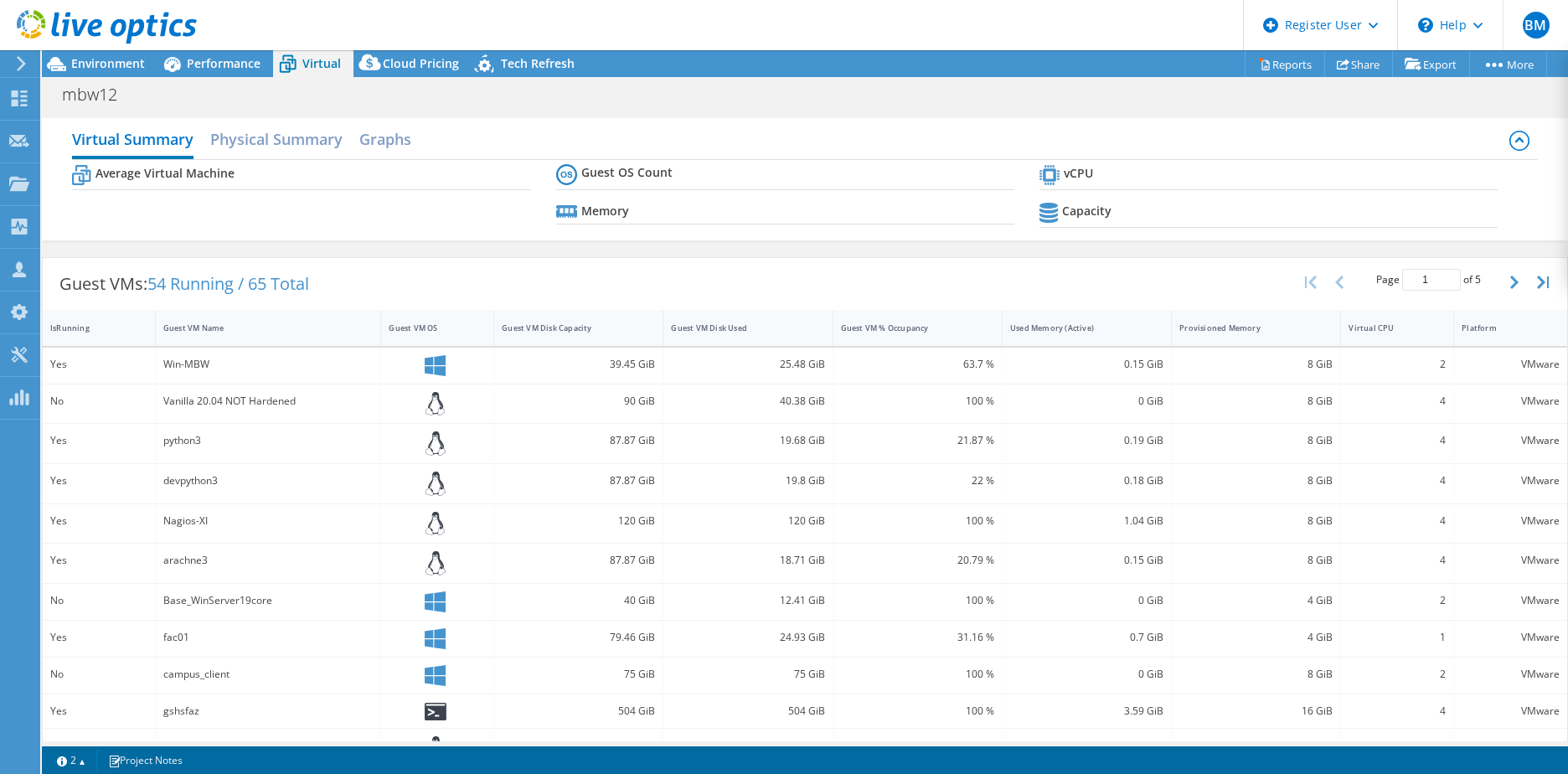
click at [829, 106] on div "mbw12 Print" at bounding box center [805, 94] width 1526 height 31
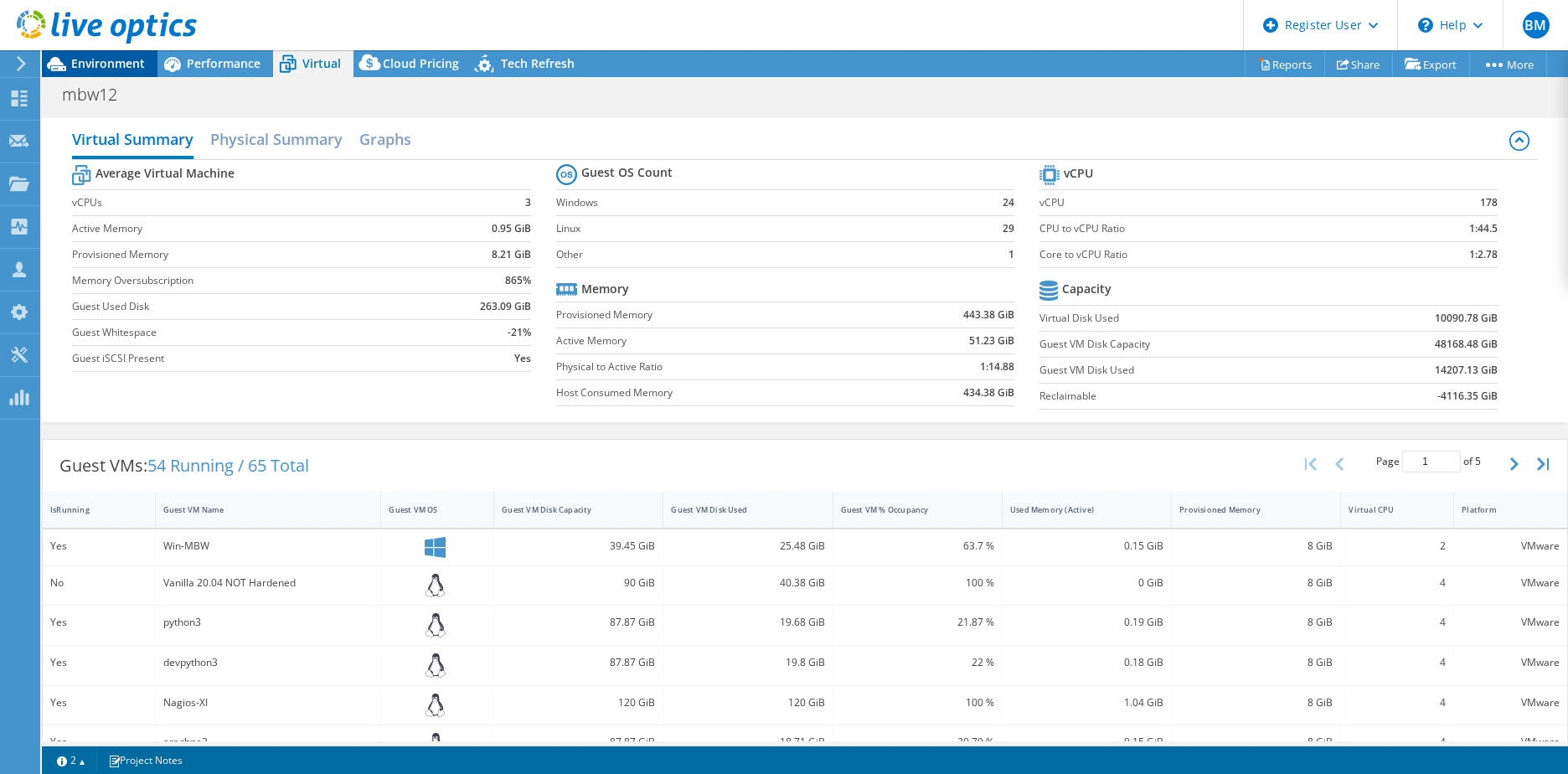
click at [121, 60] on span "Environment" at bounding box center [108, 63] width 74 height 16
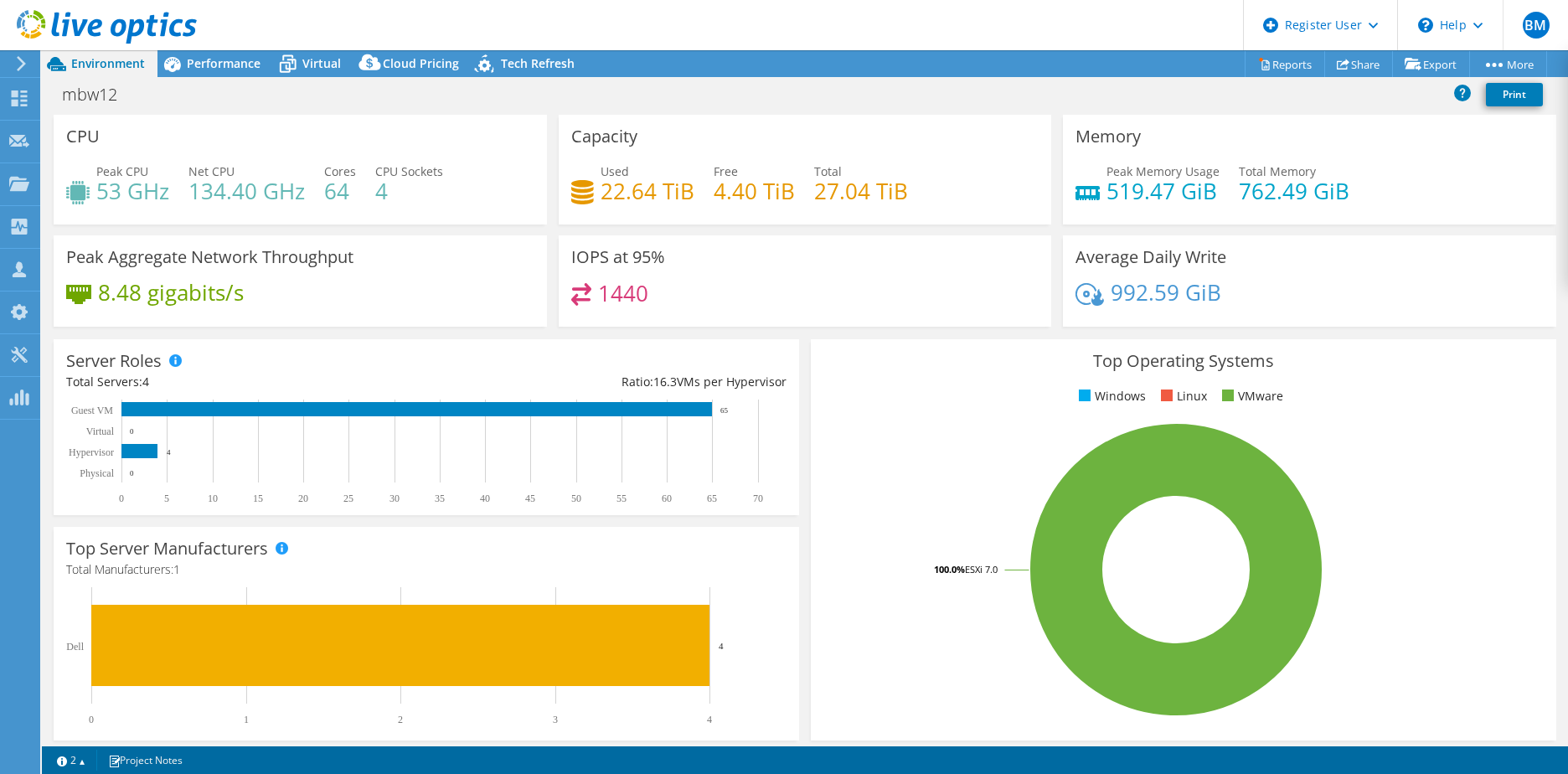
click at [237, 77] on div "mbw12 Print" at bounding box center [805, 95] width 1526 height 38
click at [230, 68] on span "Performance" at bounding box center [224, 63] width 74 height 16
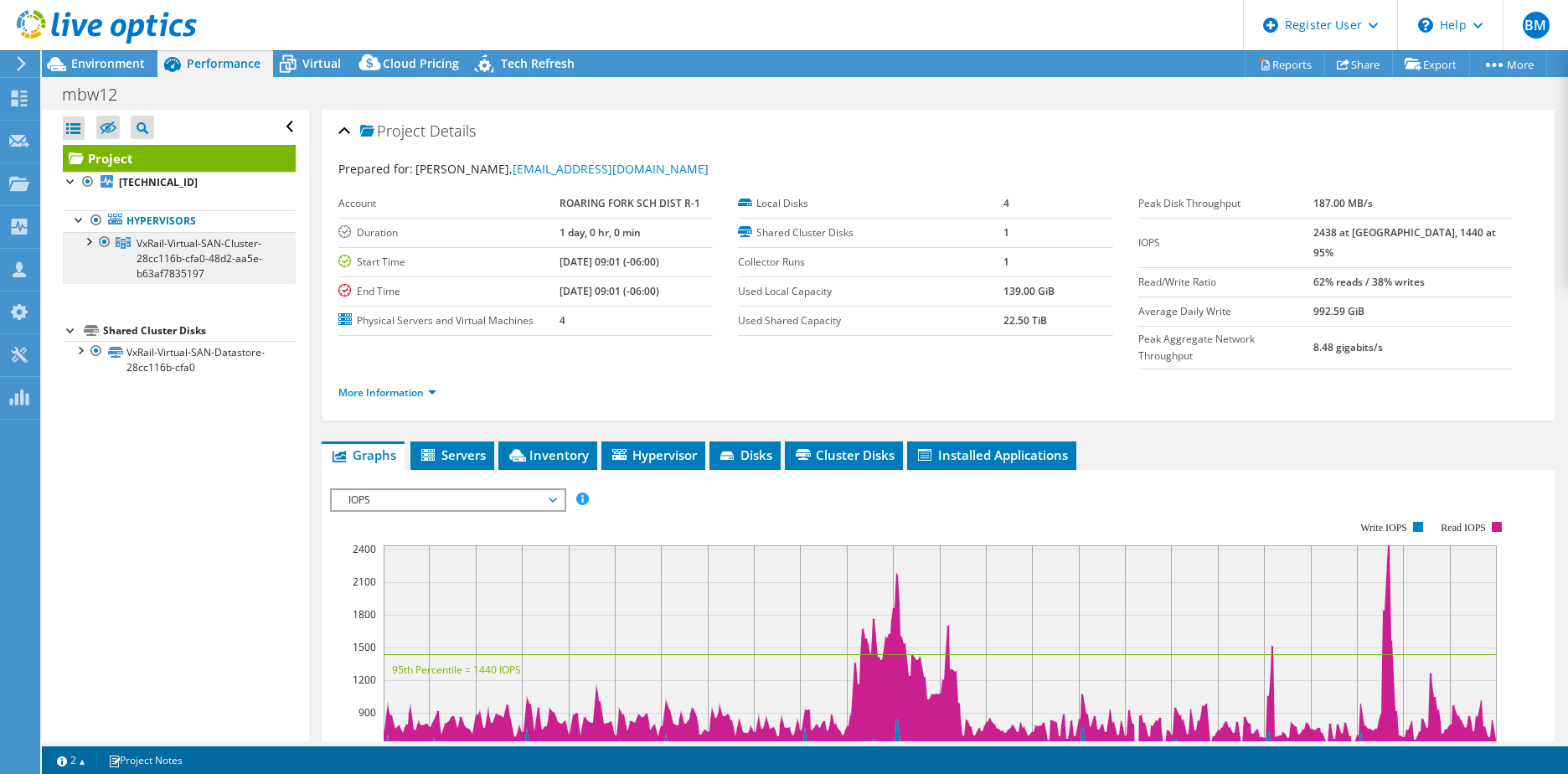
click at [75, 246] on link "VxRail-Virtual-SAN-Cluster-28cc116b-cfa0-48d2-aa5e-b63af7835197" at bounding box center [179, 258] width 233 height 52
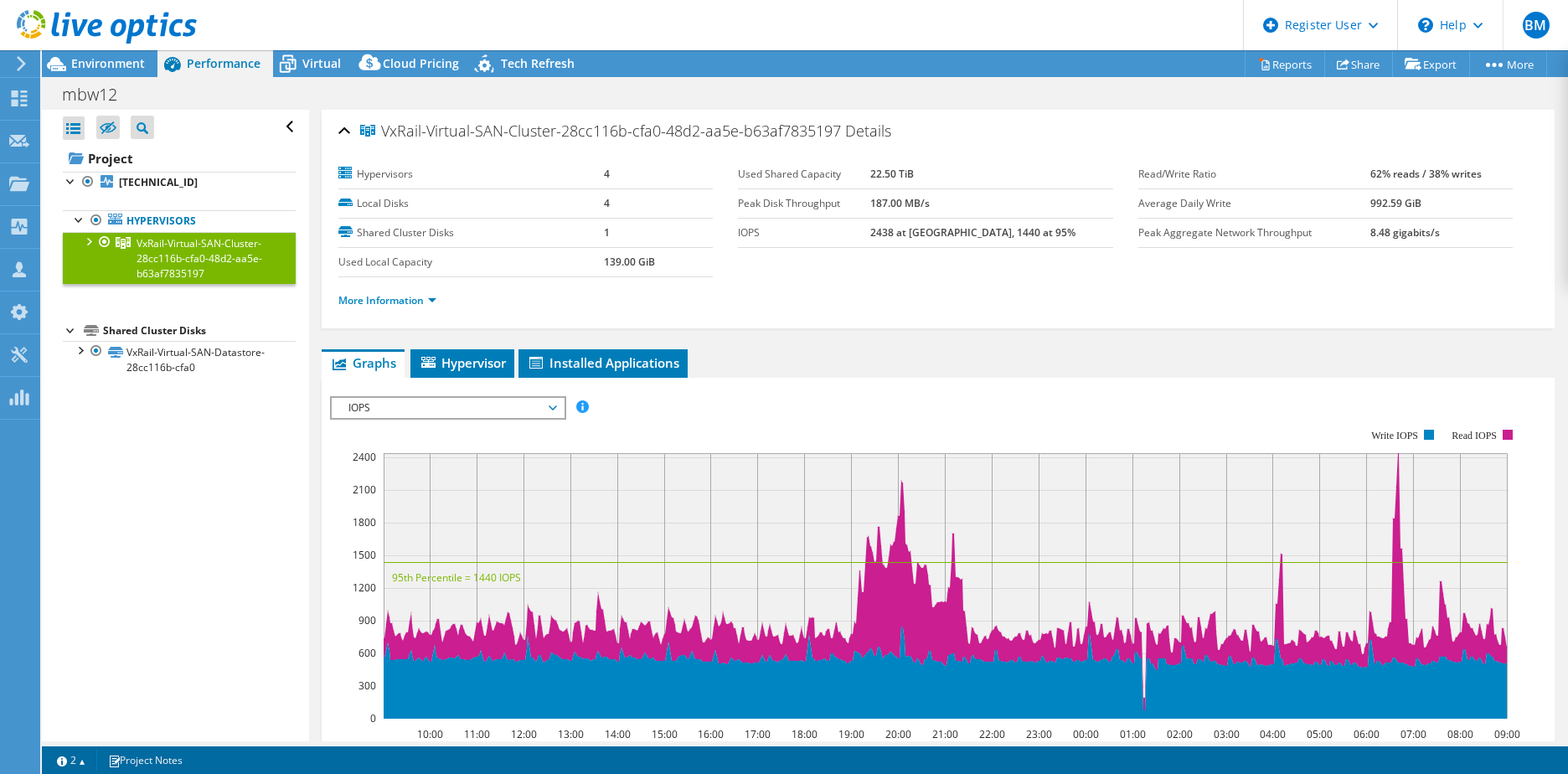
click at [89, 244] on div at bounding box center [88, 240] width 17 height 17
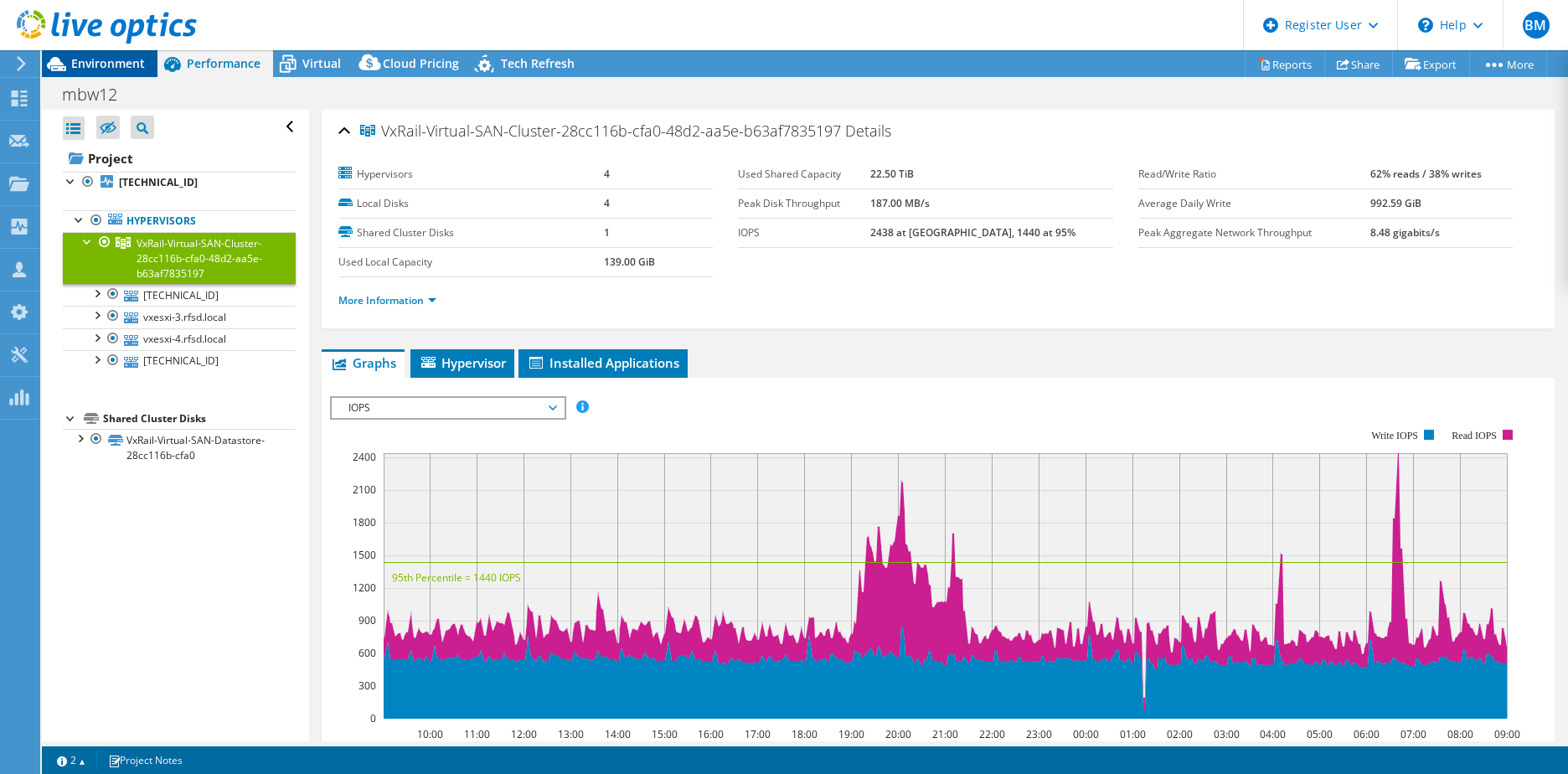
click at [75, 69] on span "Environment" at bounding box center [108, 63] width 74 height 16
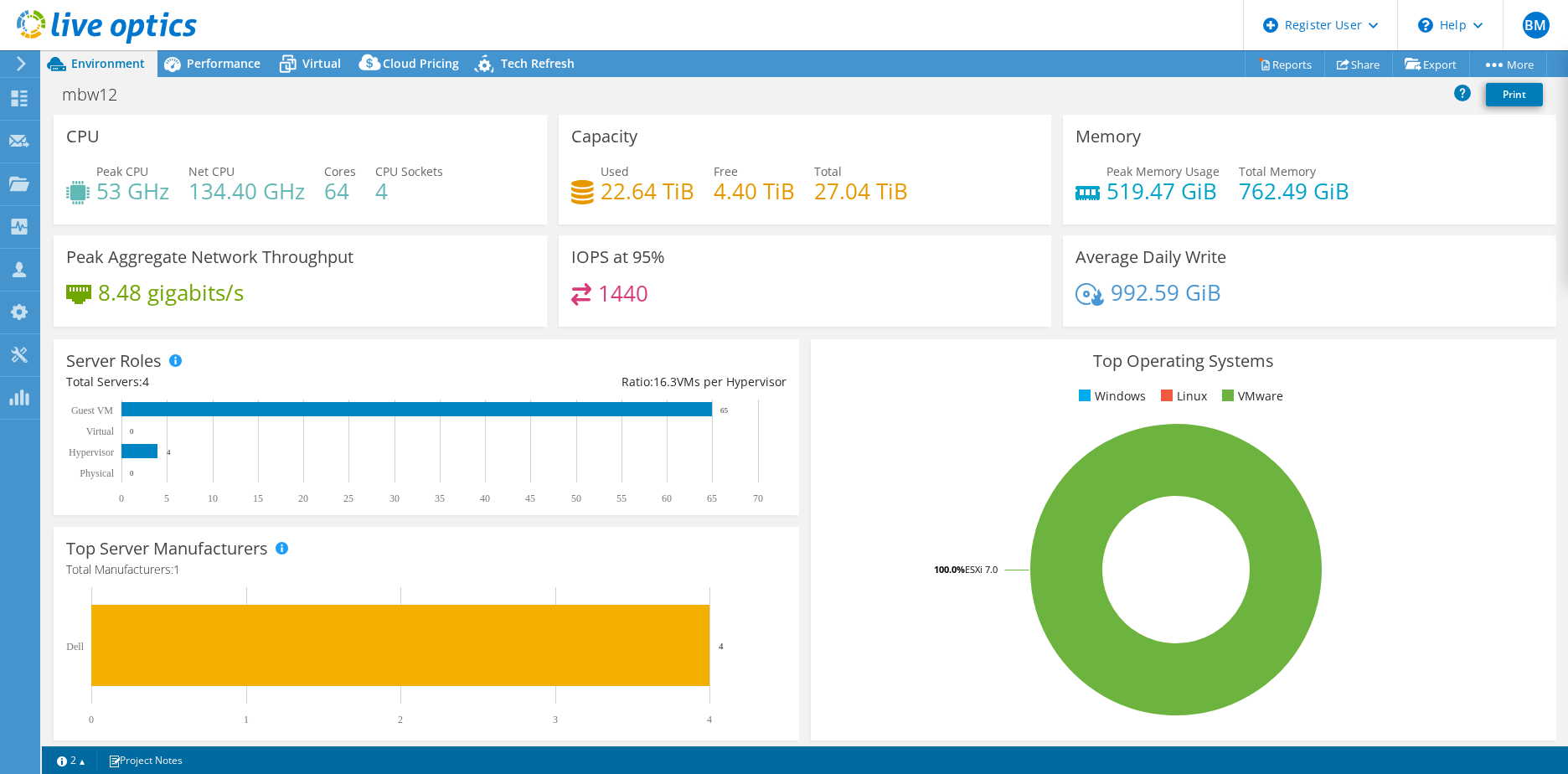
drag, startPoint x: 679, startPoint y: 49, endPoint x: 676, endPoint y: 28, distance: 21.2
click at [679, 49] on header "BM Dell User Bryce Mcdonald Bryce.Mcdonald@Dell.com Dell My Profile Log Out \n …" at bounding box center [784, 25] width 1568 height 50
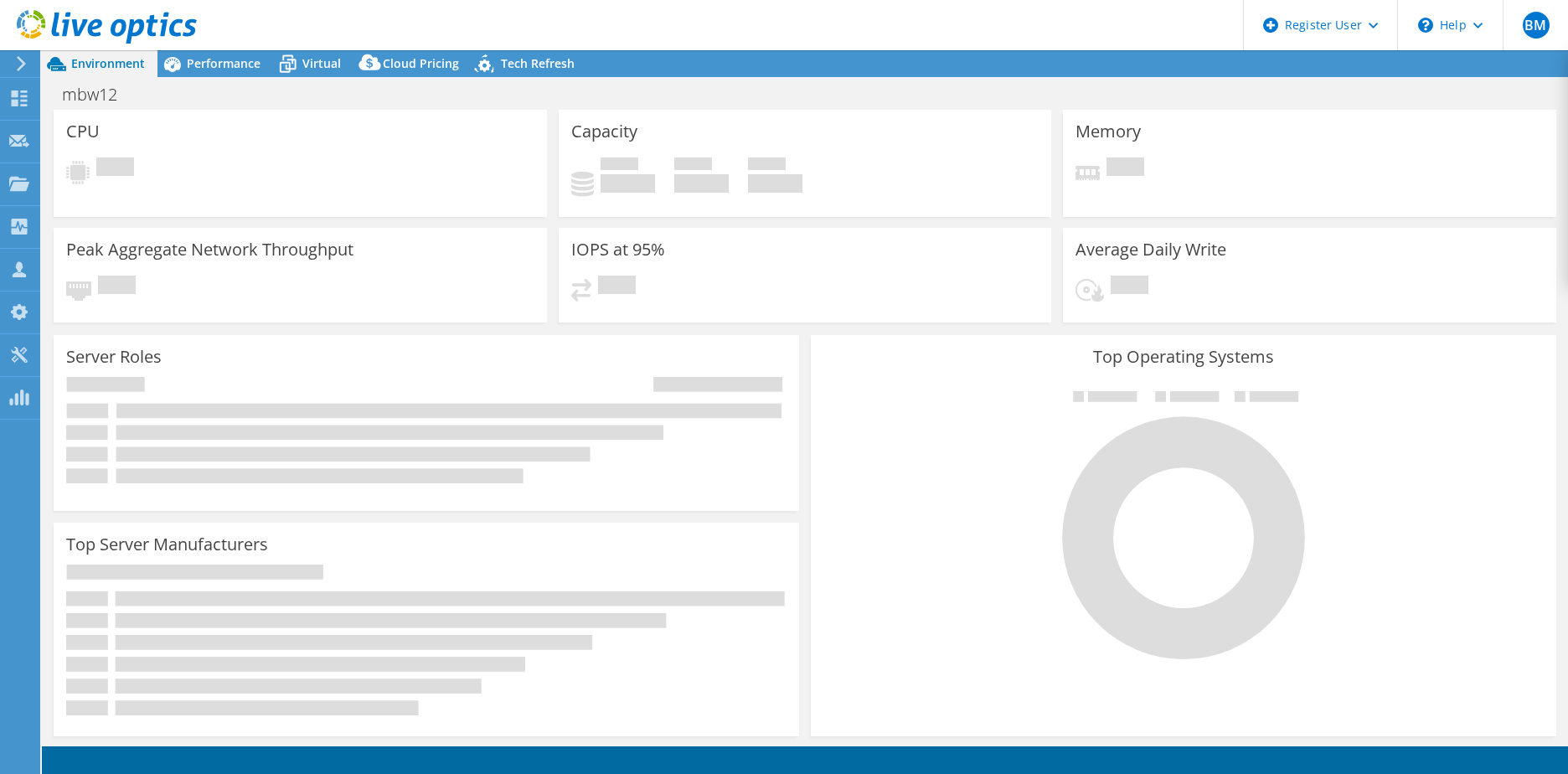
select select "USD"
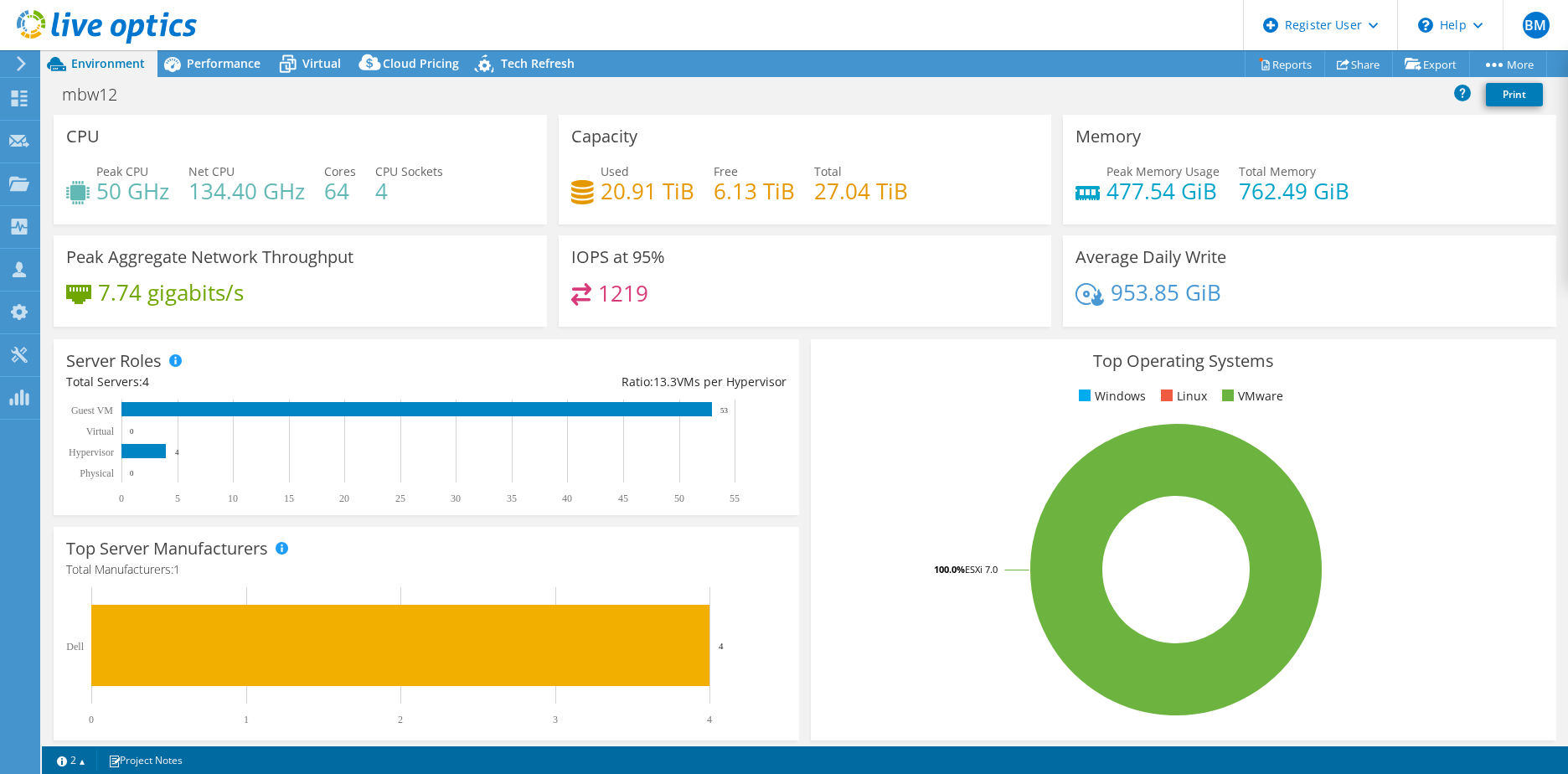
click at [936, 141] on div "Capacity Used 20.91 TiB Free 6.13 TiB Total 27.04 TiB" at bounding box center [805, 169] width 493 height 110
click at [1170, 35] on header "BM Dell User [PERSON_NAME] [EMAIL_ADDRESS][PERSON_NAME][DOMAIN_NAME] Dell My Pr…" at bounding box center [784, 25] width 1568 height 50
click at [902, 98] on div "mbw12 Print" at bounding box center [805, 94] width 1526 height 31
click at [820, 70] on div "Project Actions Project Actions Reports Share Export vSAN ReadyNode Sizer" at bounding box center [805, 63] width 1526 height 27
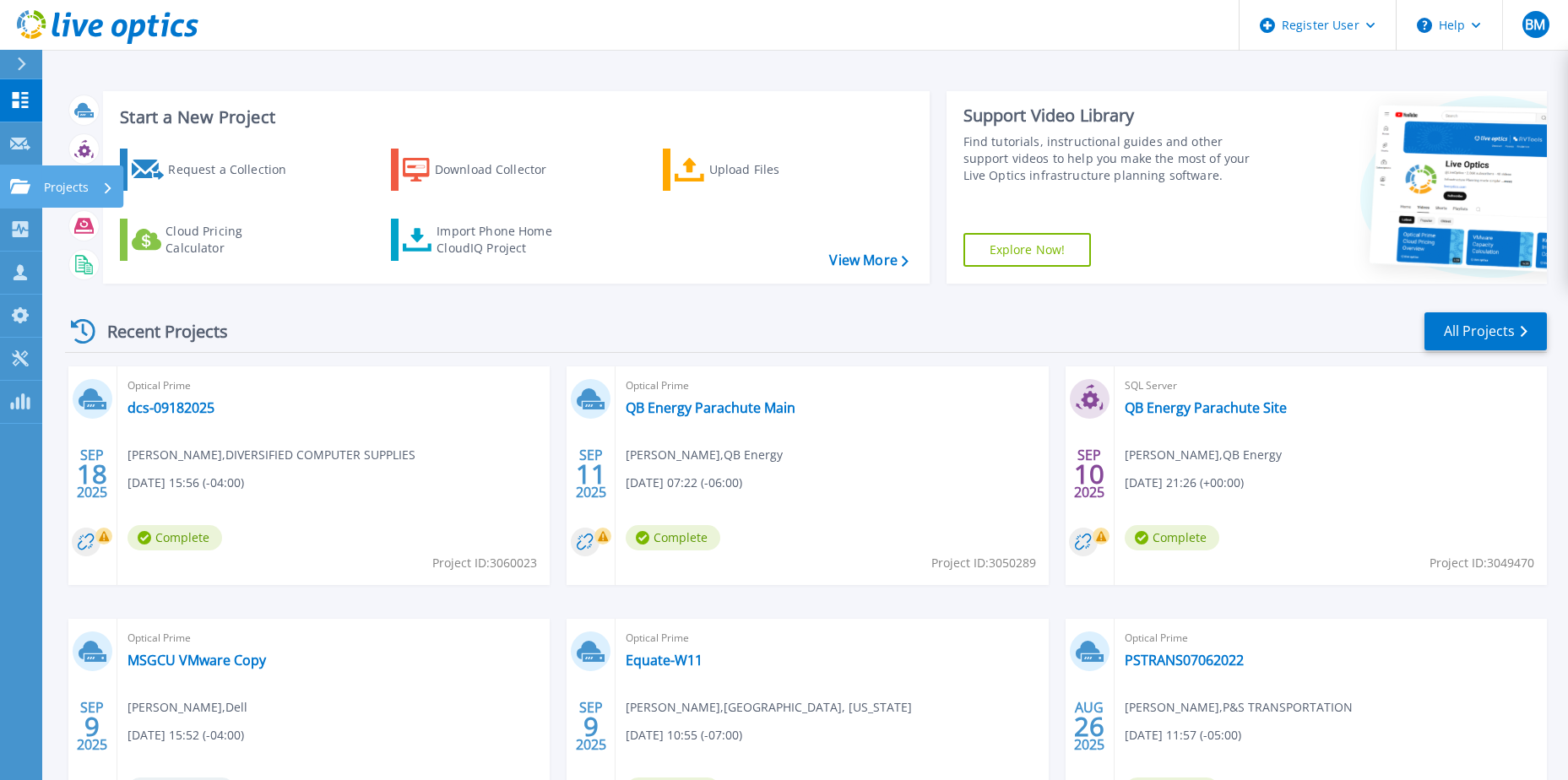
click at [16, 202] on link "Projects Projects" at bounding box center [21, 186] width 42 height 43
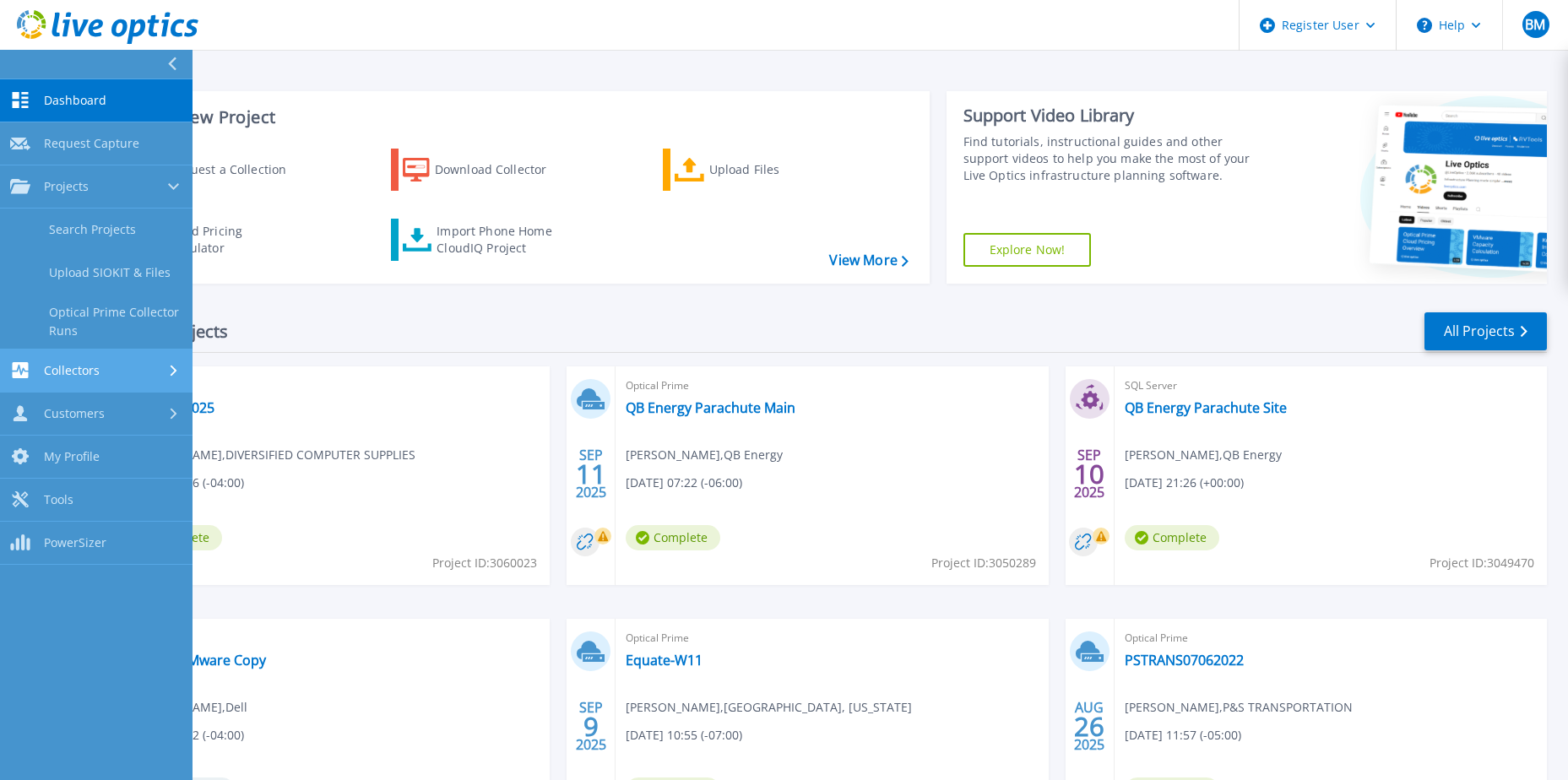
click at [64, 376] on span "Collectors" at bounding box center [72, 370] width 56 height 15
click at [97, 358] on link "Data Domain Local Summary" at bounding box center [96, 364] width 192 height 54
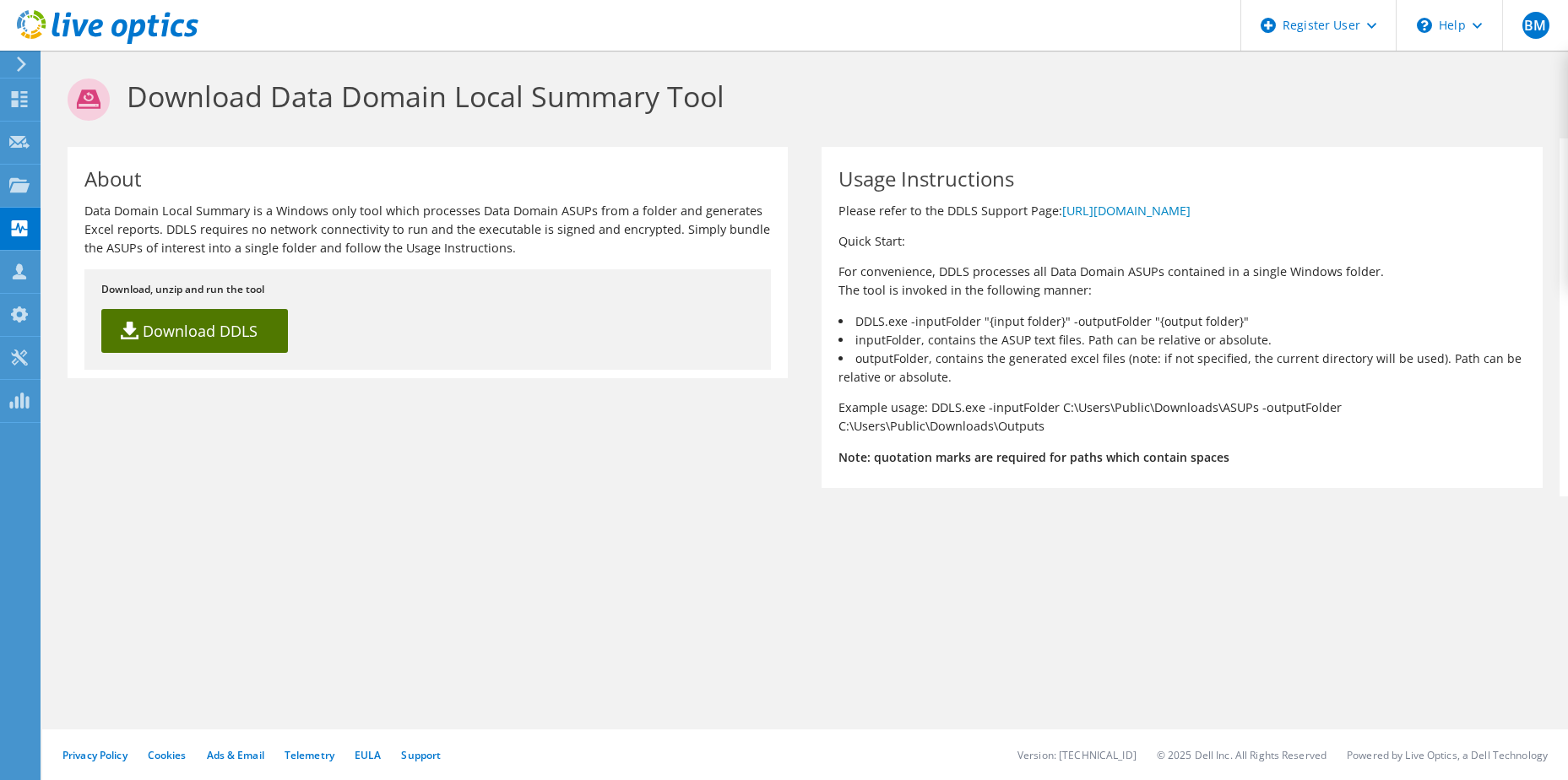
click at [202, 313] on link "Download DDLS" at bounding box center [195, 330] width 186 height 44
click at [622, 256] on p "Data Domain Local Summary is a Windows only tool which processes Data Domain AS…" at bounding box center [428, 229] width 686 height 56
click at [254, 442] on div "About Data Domain Local Summary is a Windows only tool which processes Data Dom…" at bounding box center [805, 318] width 1508 height 358
click at [1207, 106] on h1 "Download Data Domain Local Summary Tool" at bounding box center [800, 99] width 1466 height 42
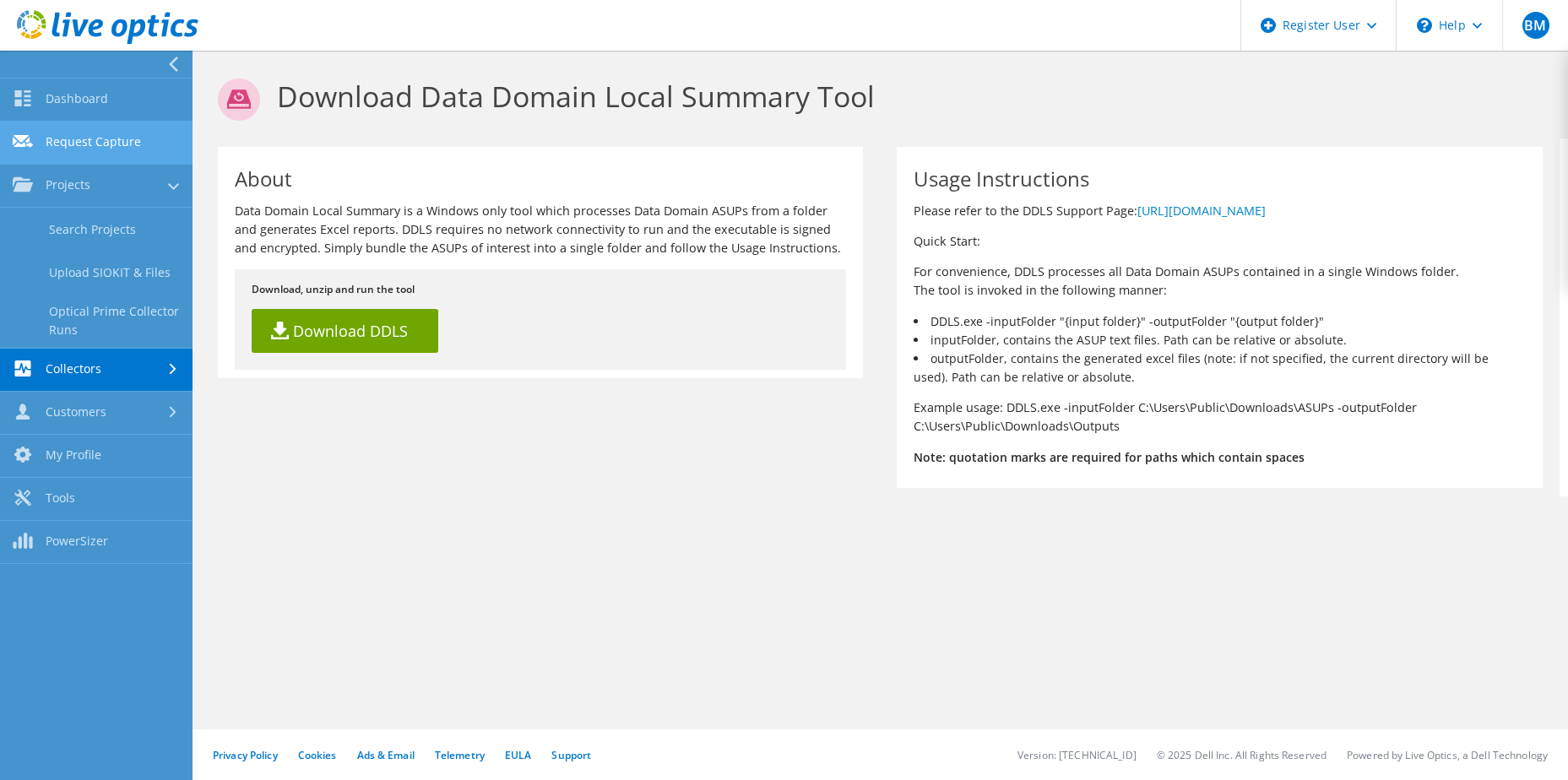
click at [76, 140] on link "Request Capture" at bounding box center [96, 143] width 192 height 43
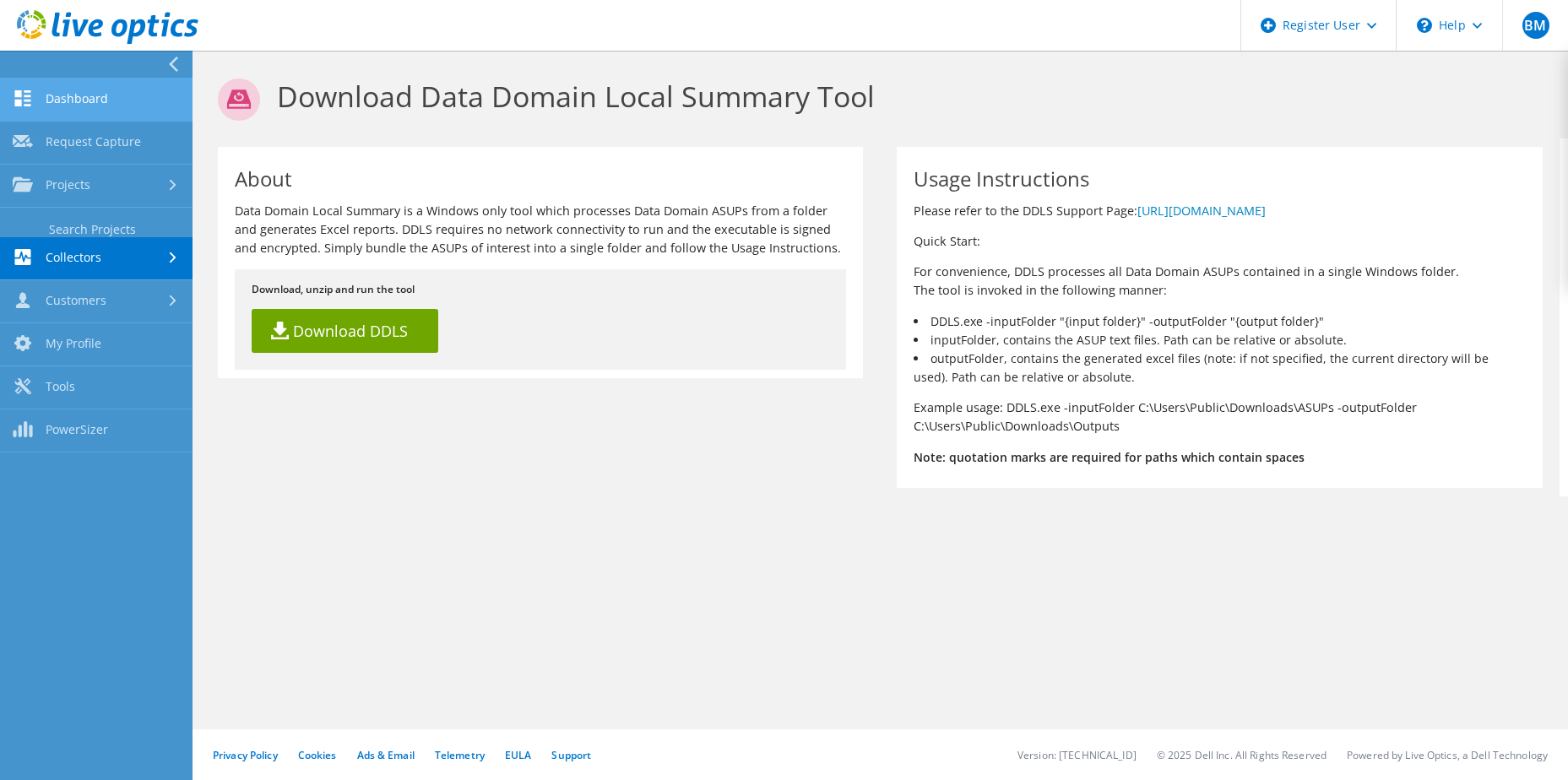
click at [85, 94] on link "Dashboard" at bounding box center [96, 100] width 192 height 43
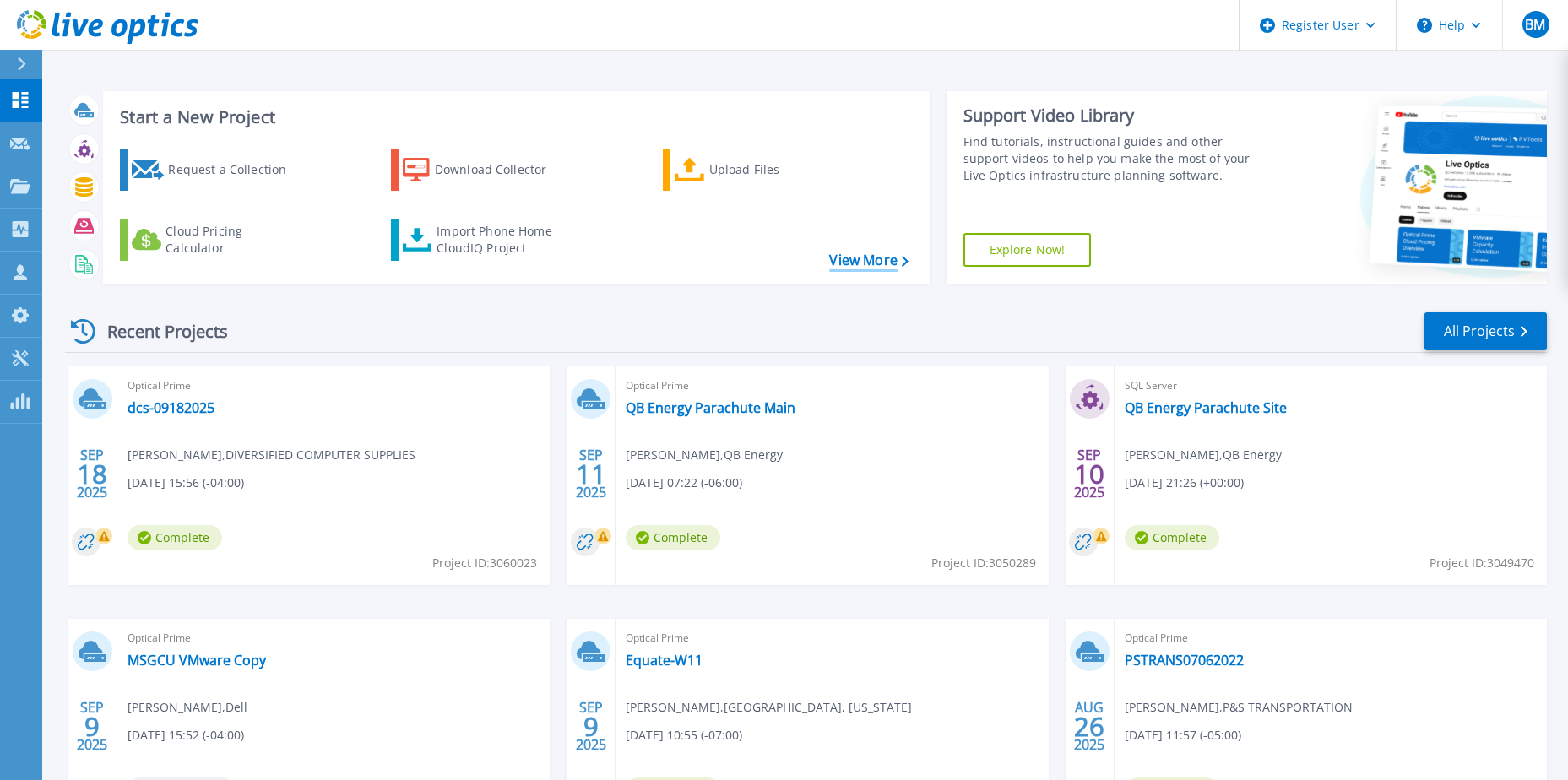
click at [849, 258] on link "View More" at bounding box center [868, 260] width 78 height 16
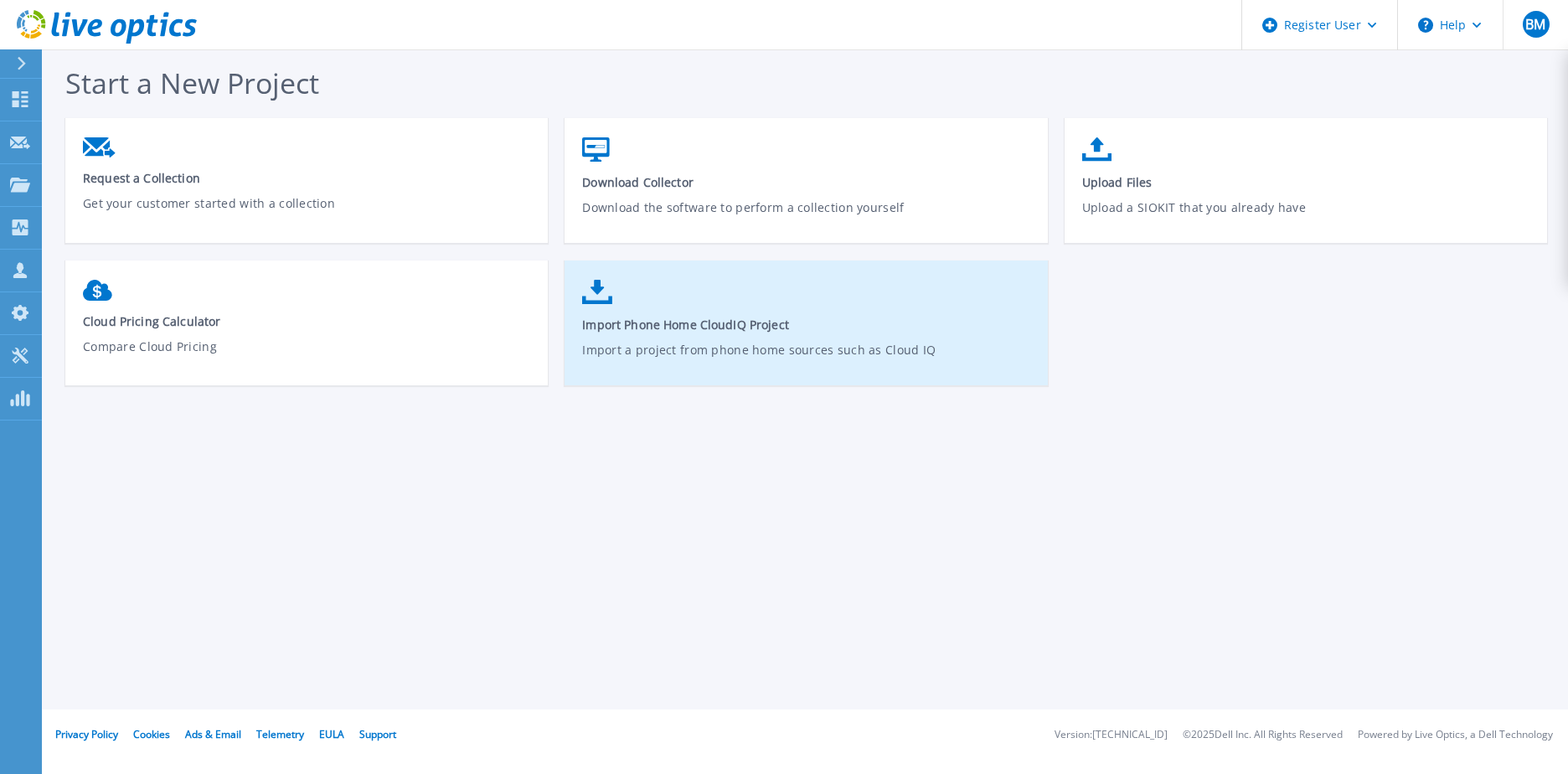
click at [809, 301] on link "Import Phone Home CloudIQ Project Import a project from phone home sources such…" at bounding box center [806, 330] width 483 height 119
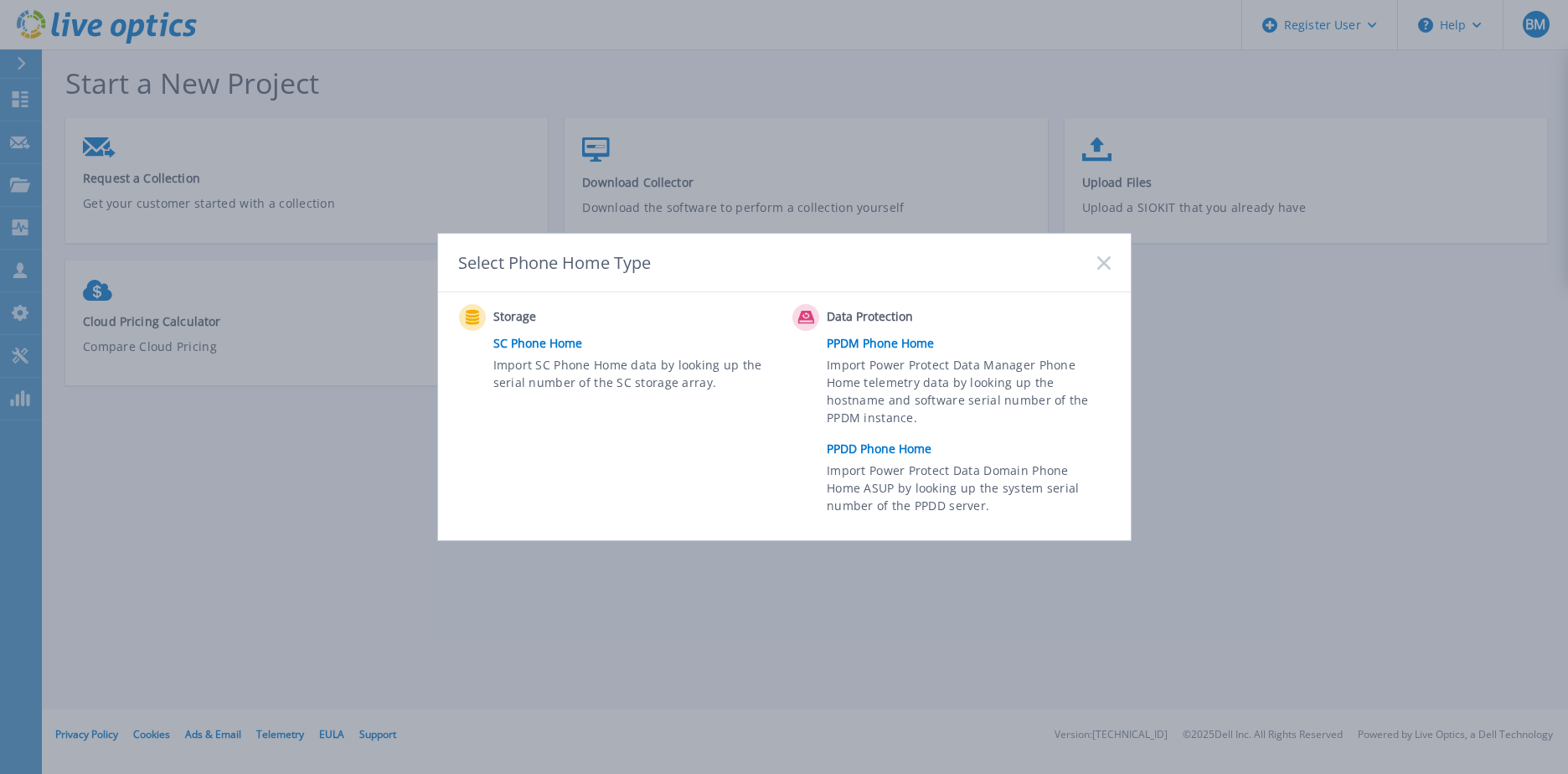
click at [869, 448] on link "PPDD Phone Home" at bounding box center [972, 448] width 291 height 25
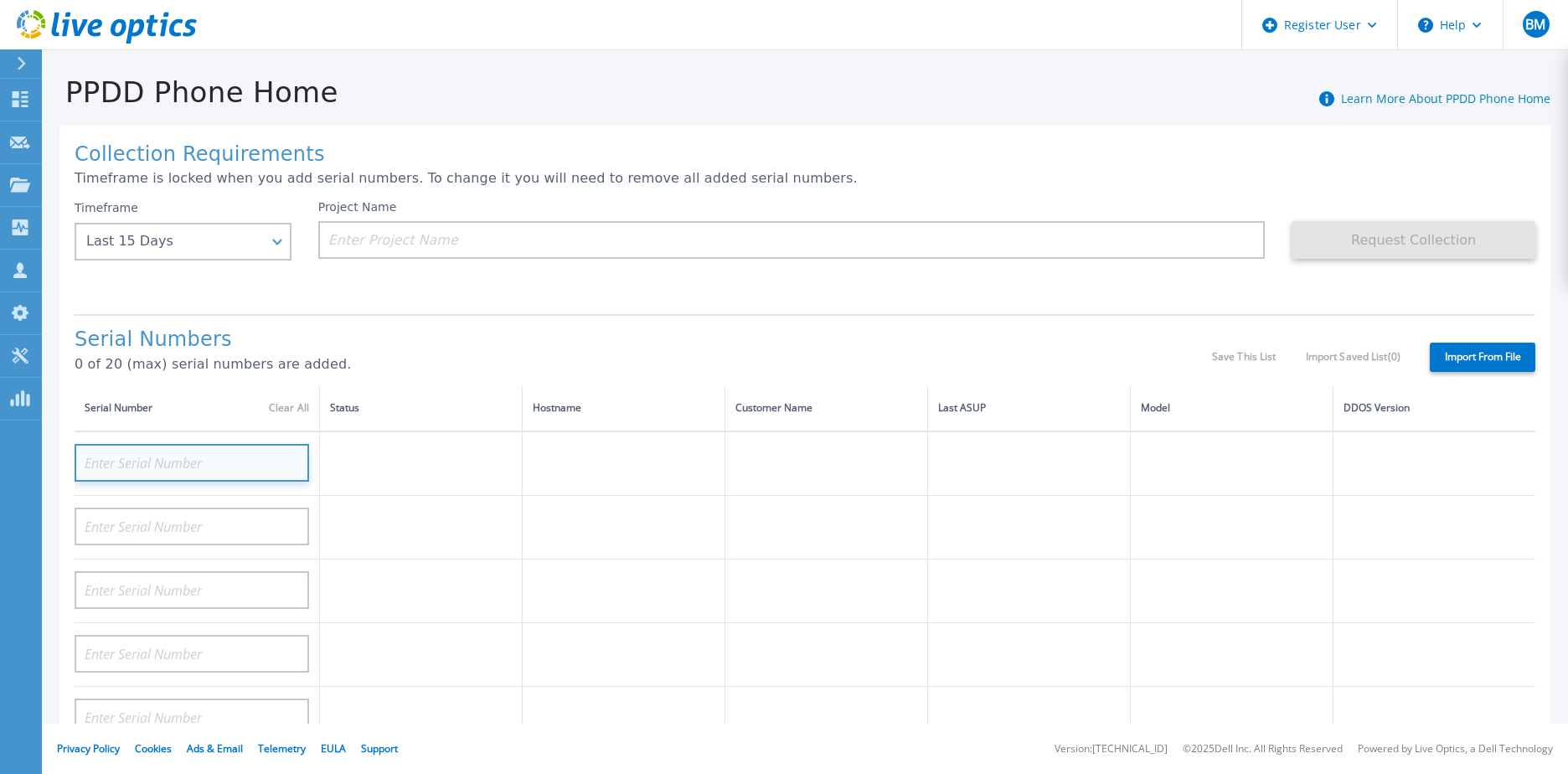
click at [129, 482] on input at bounding box center [192, 462] width 235 height 38
paste input "DE300204129462"
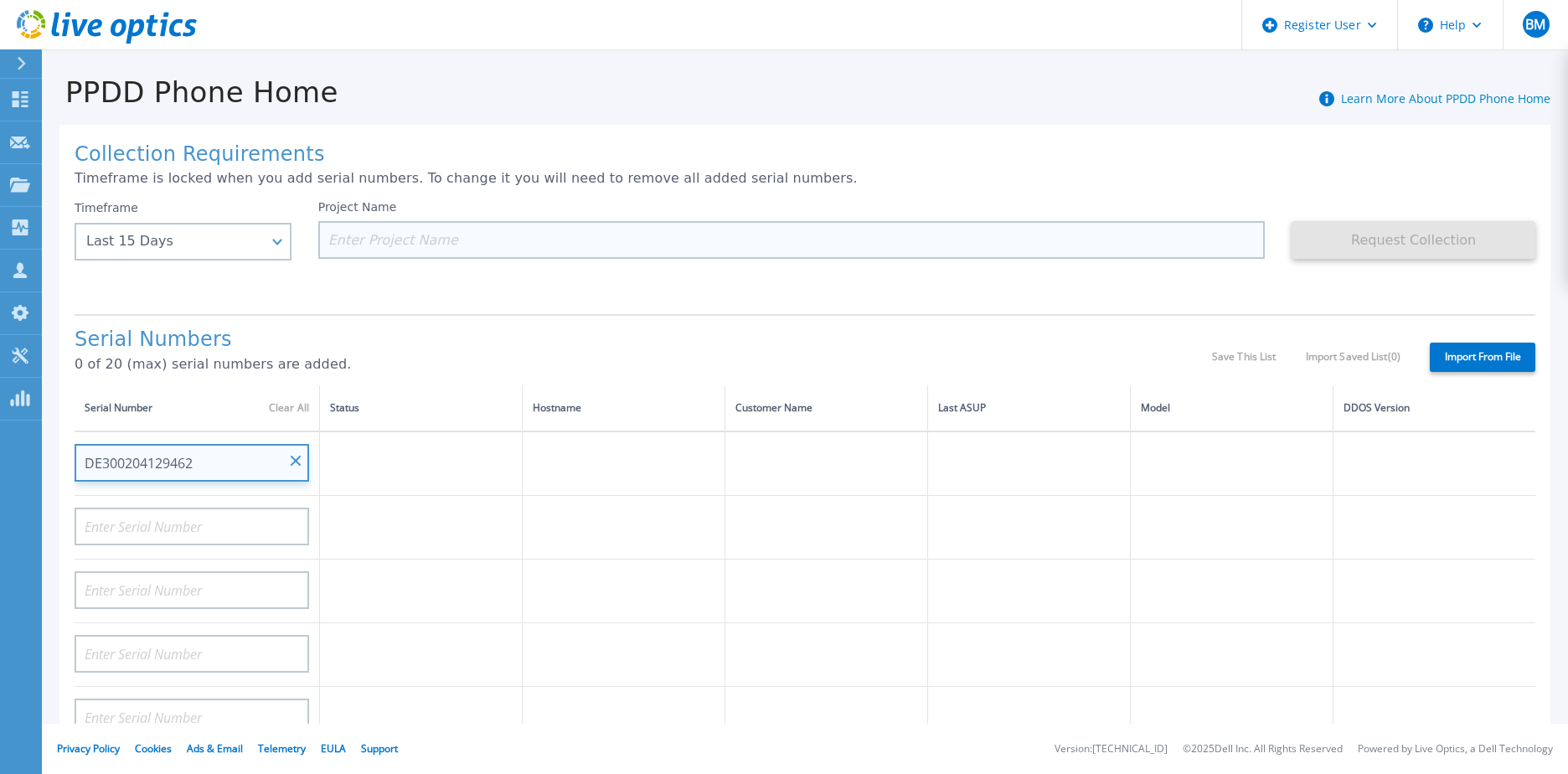
type input "DE300204129462"
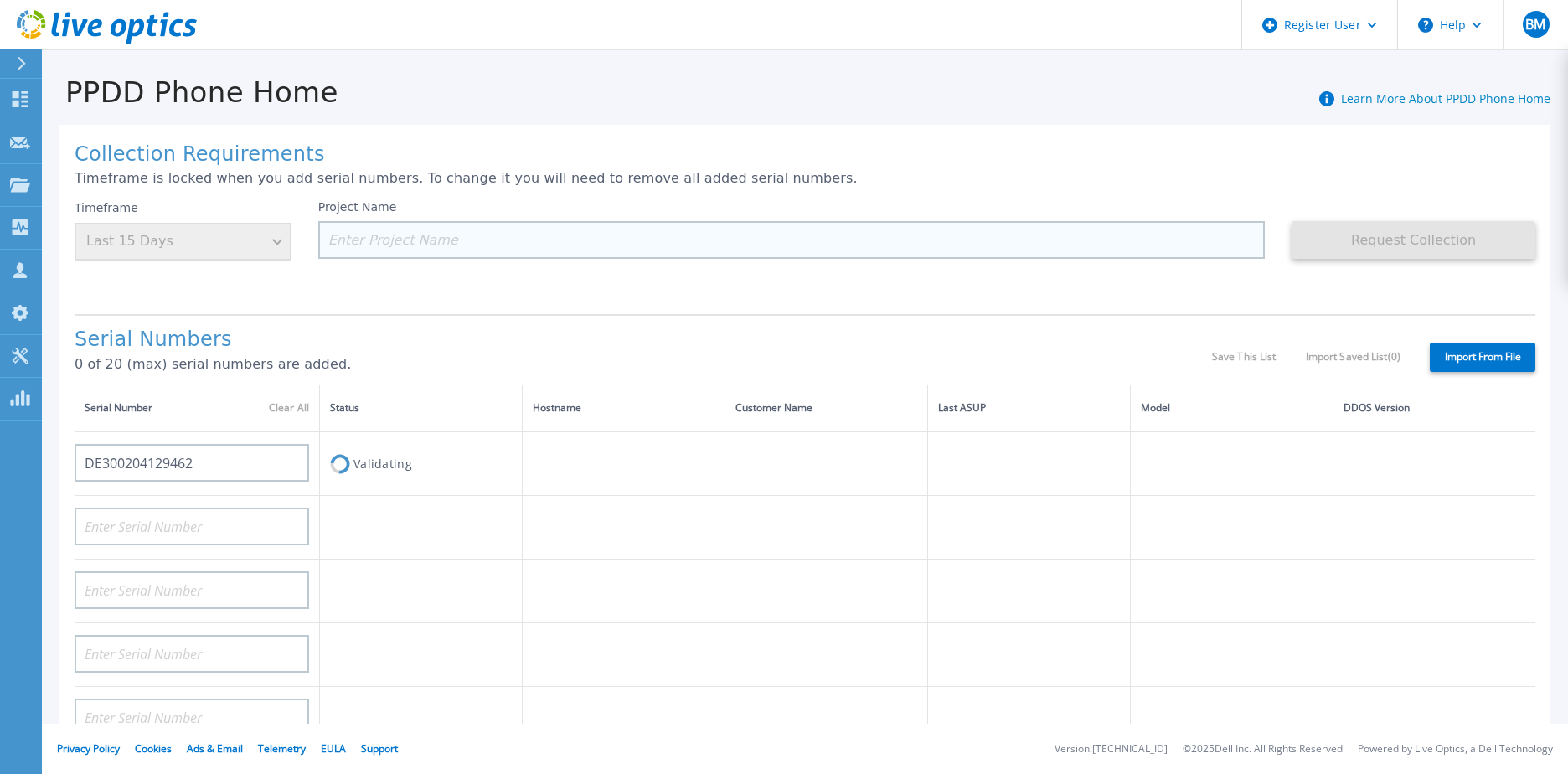
click at [434, 251] on input at bounding box center [792, 240] width 947 height 38
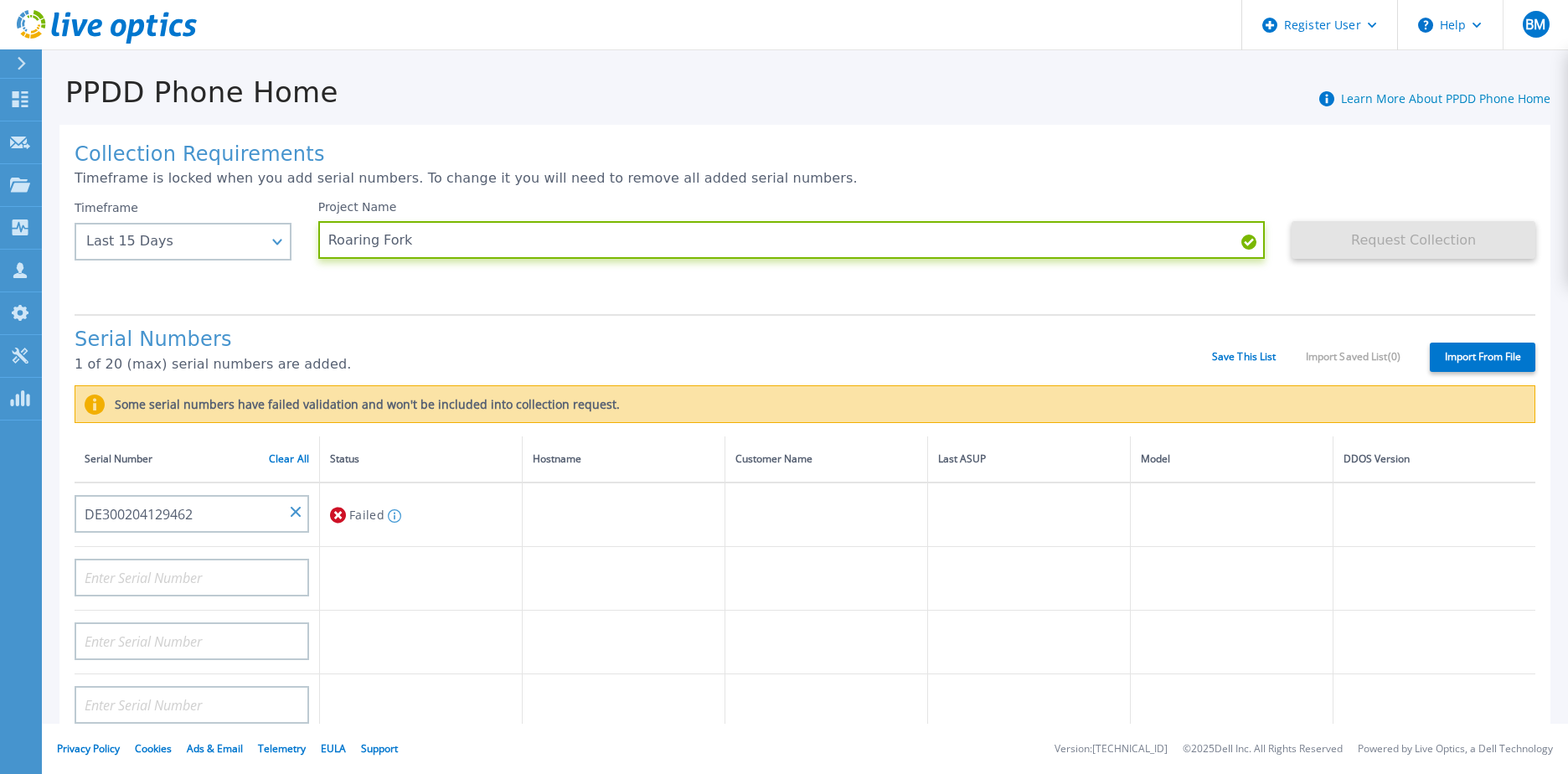
type input "Roaring Fork"
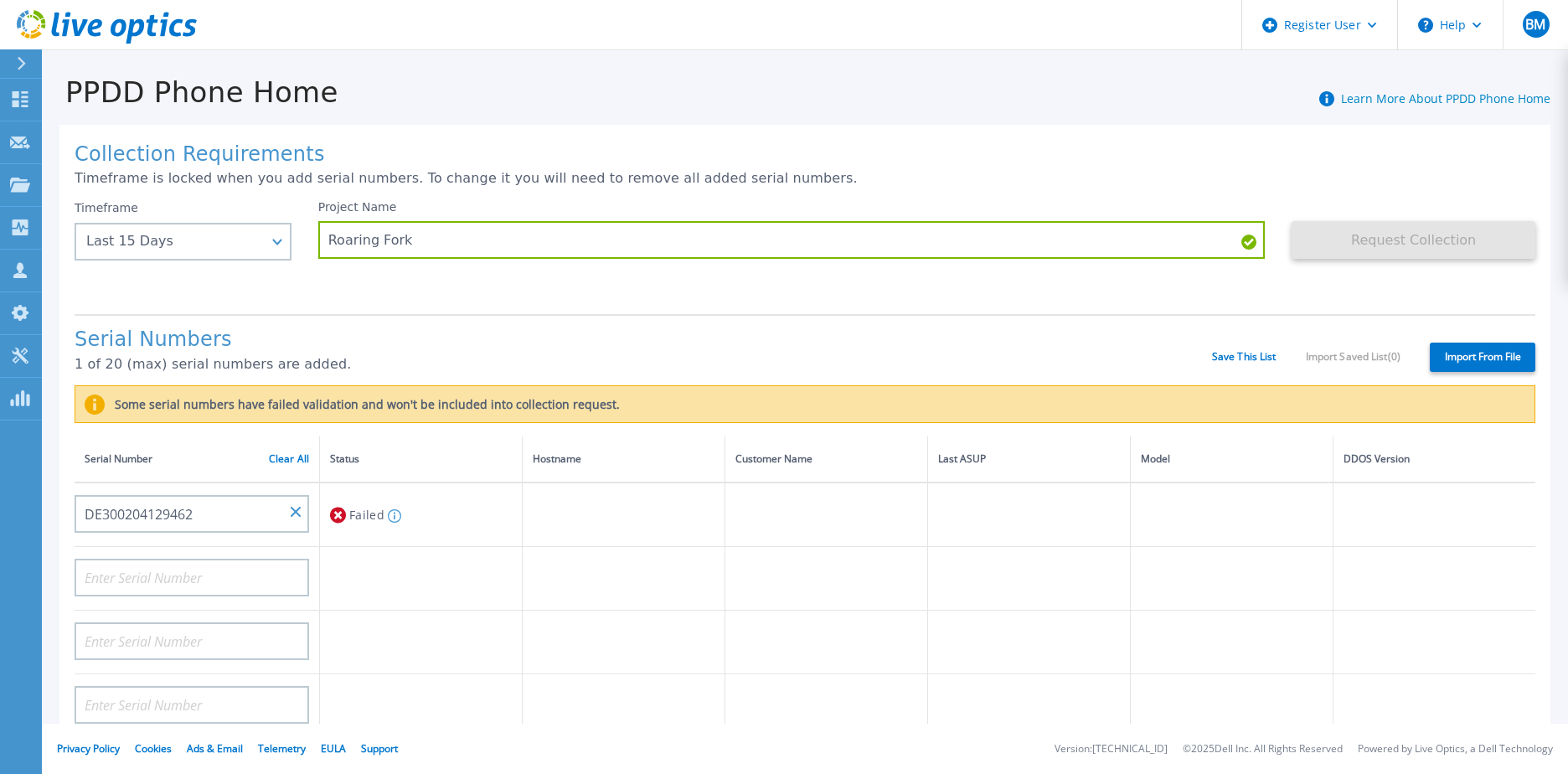
click at [1028, 80] on div "PPDD Phone Home Learn More About PPDD Phone Home" at bounding box center [796, 83] width 1509 height 52
